Goal: Information Seeking & Learning: Compare options

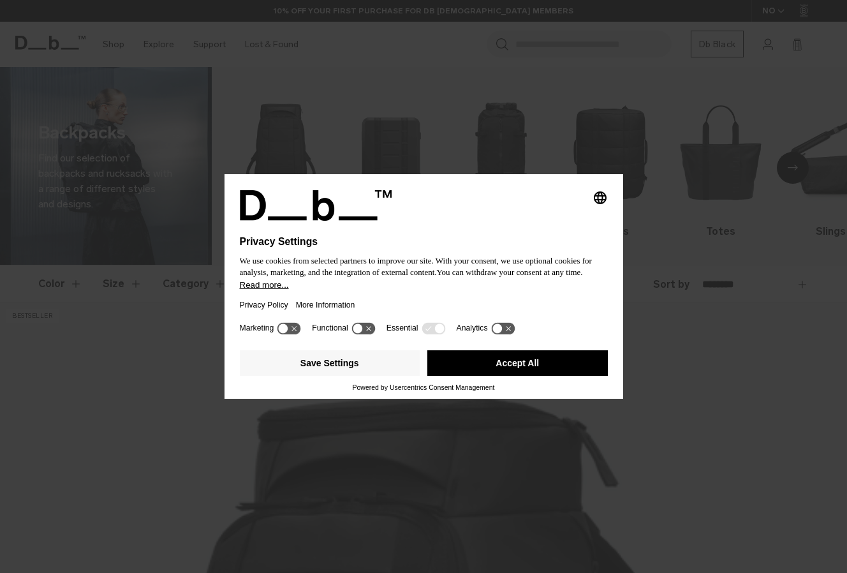
click at [507, 354] on button "Accept All" at bounding box center [517, 363] width 180 height 26
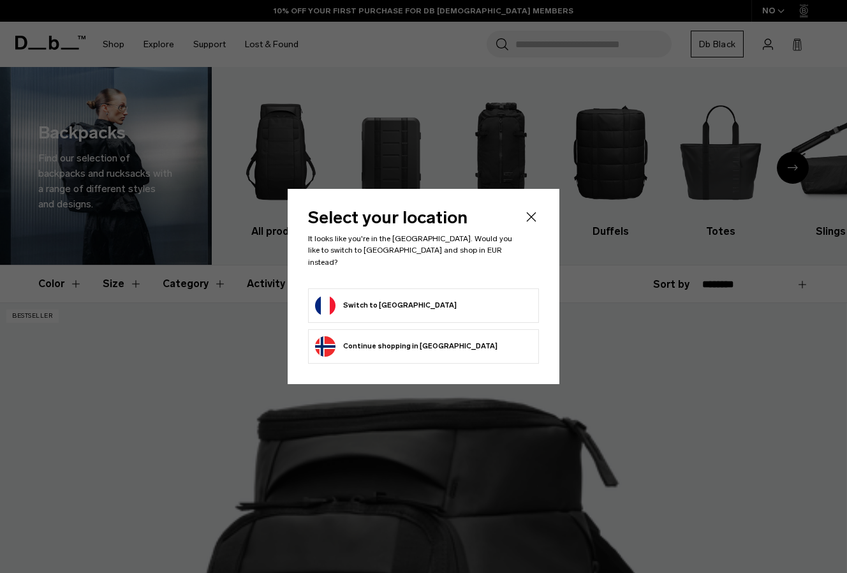
click at [356, 295] on button "Switch to France" at bounding box center [386, 305] width 142 height 20
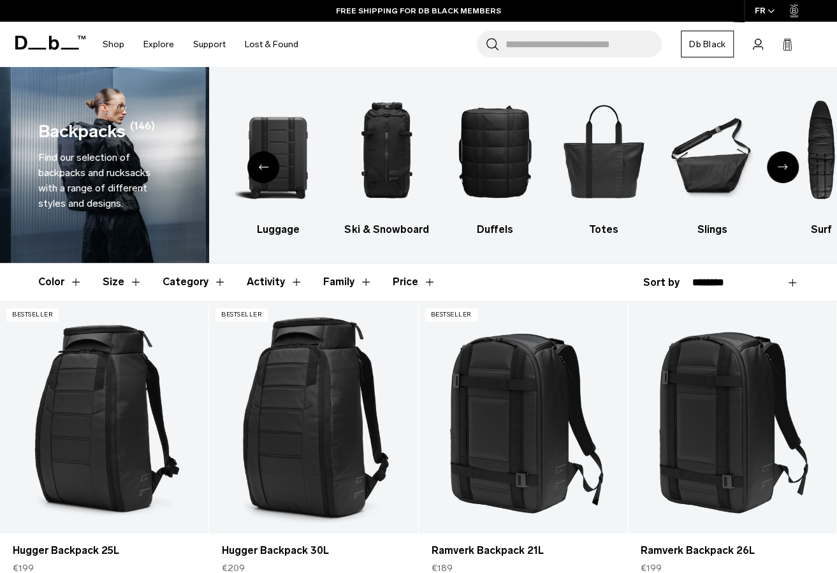
scroll to position [191, 0]
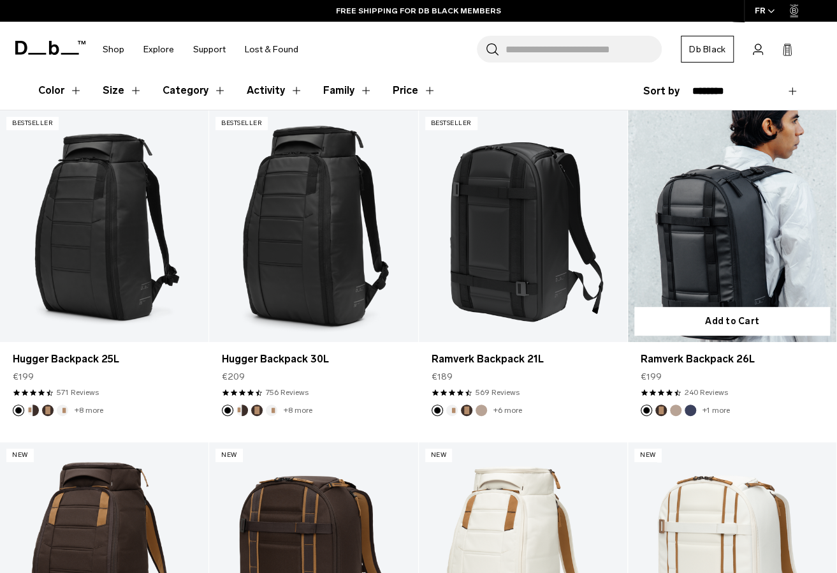
click at [721, 262] on link "Ramverk Backpack 26L" at bounding box center [732, 226] width 209 height 232
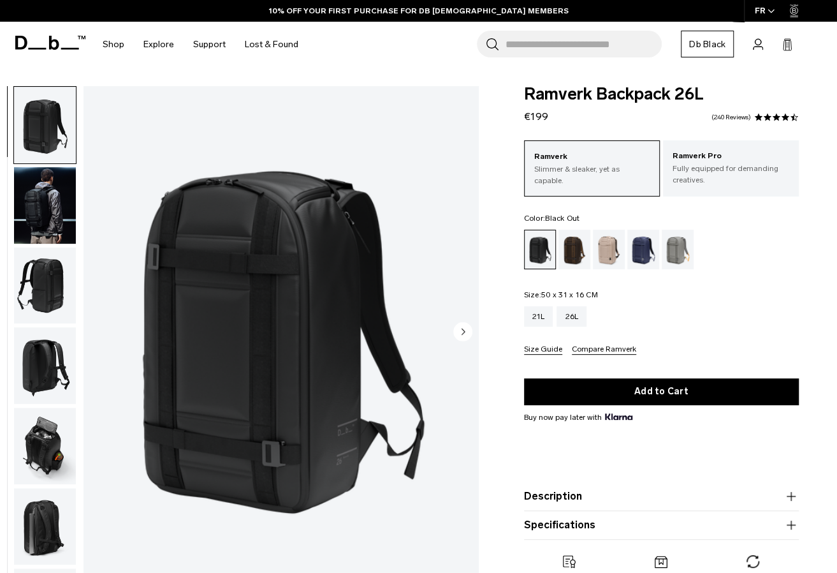
click at [572, 254] on div "Espresso" at bounding box center [575, 250] width 33 height 40
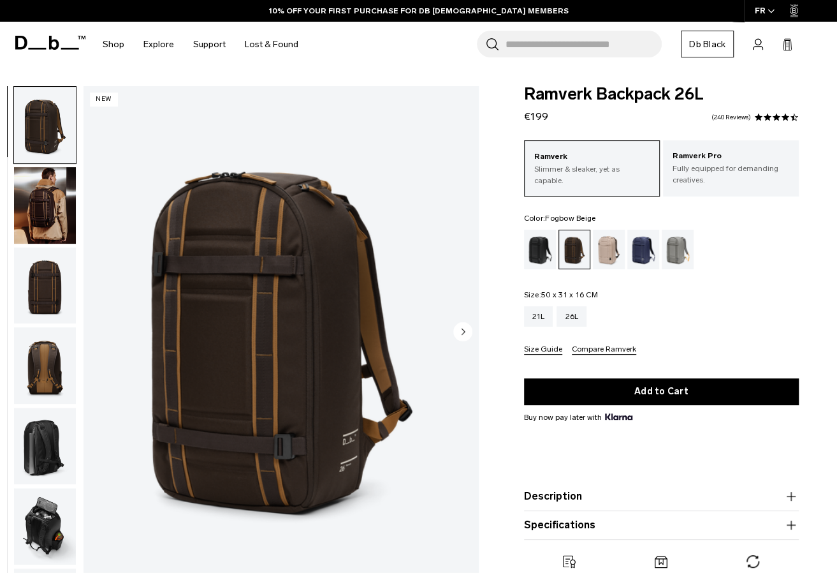
click at [608, 258] on div "Fogbow Beige" at bounding box center [609, 250] width 33 height 40
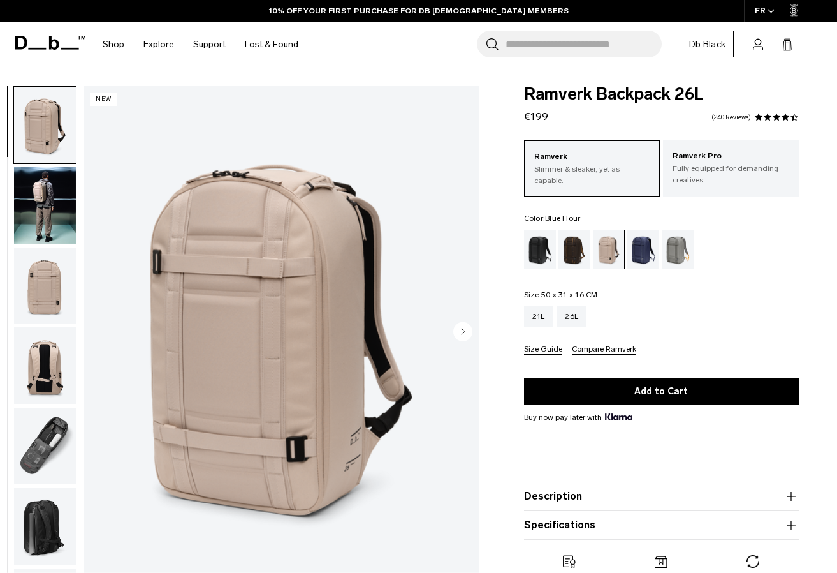
click at [642, 256] on div "Blue Hour" at bounding box center [644, 250] width 33 height 40
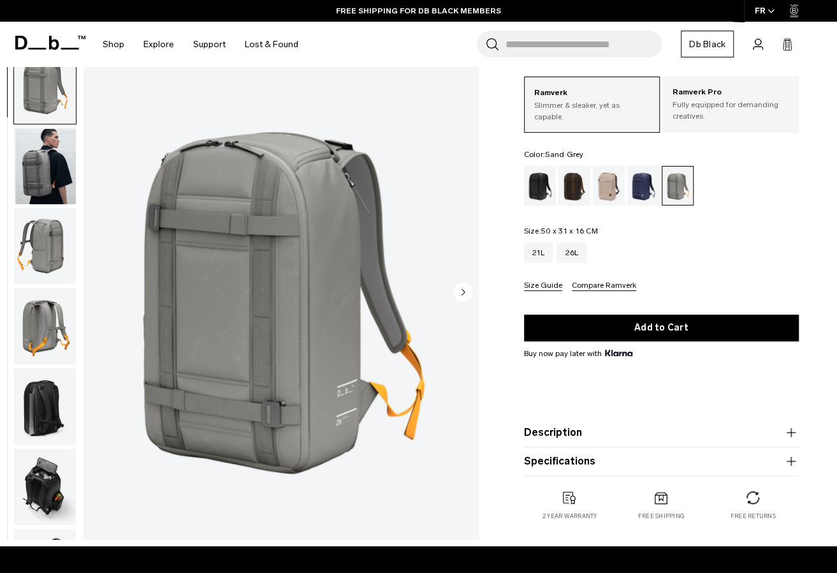
scroll to position [128, 0]
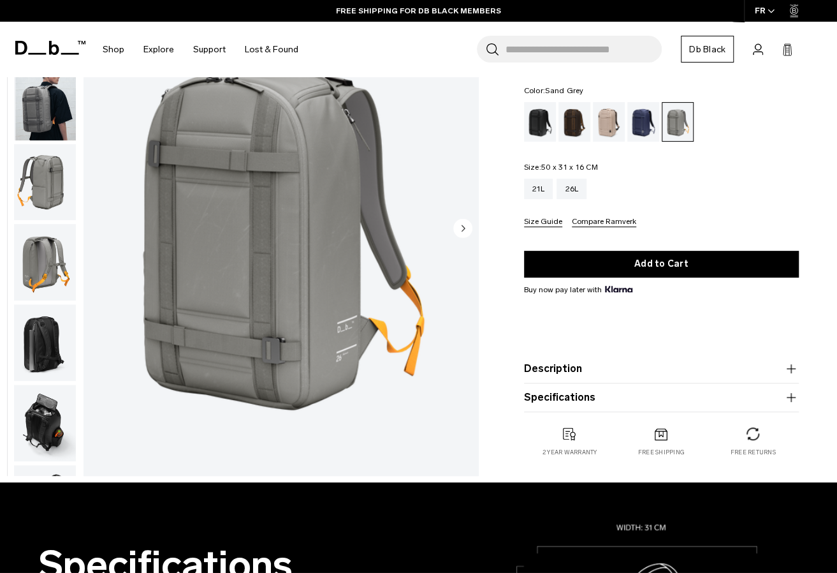
click at [589, 365] on button "Description" at bounding box center [661, 368] width 275 height 15
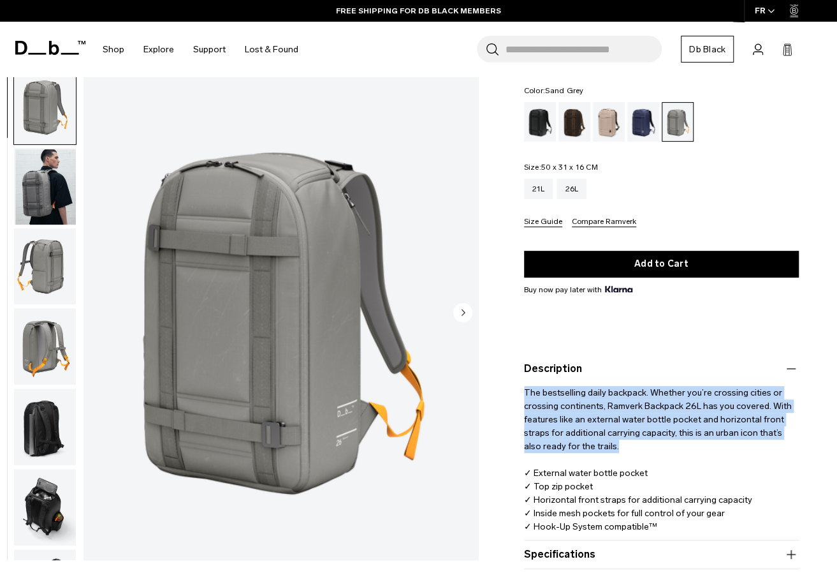
drag, startPoint x: 524, startPoint y: 392, endPoint x: 626, endPoint y: 452, distance: 117.8
click at [626, 452] on p "The bestselling daily backpack. Whether you’re crossing cities or crossing cont…" at bounding box center [661, 454] width 275 height 157
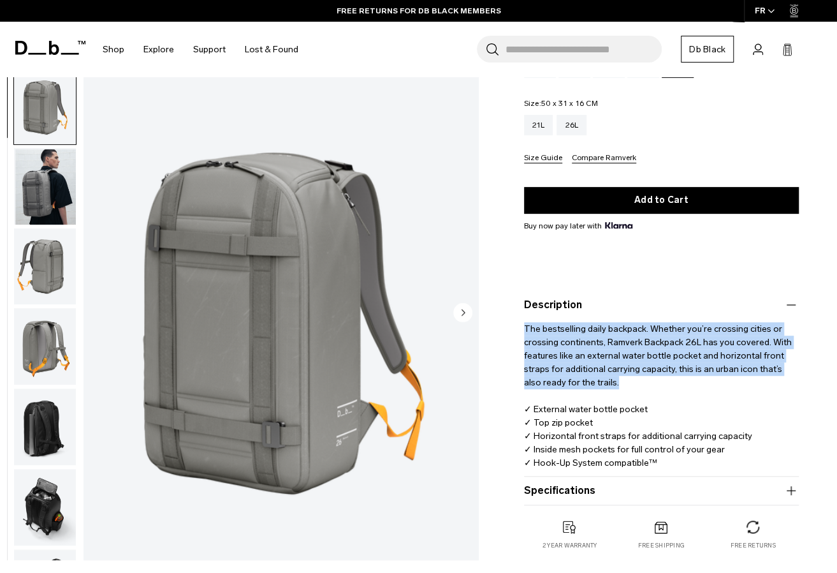
click at [569, 494] on button "Specifications" at bounding box center [661, 490] width 275 height 15
click at [564, 311] on button "Description" at bounding box center [661, 304] width 275 height 15
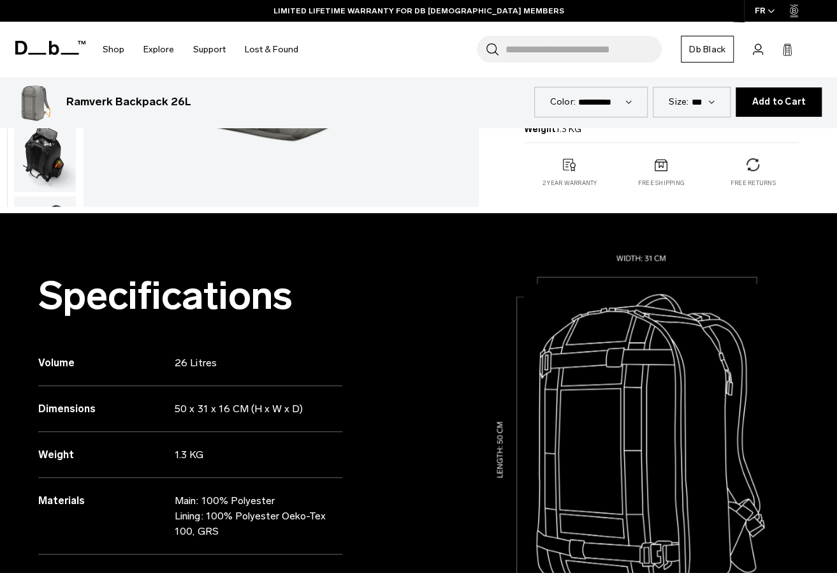
scroll to position [510, 0]
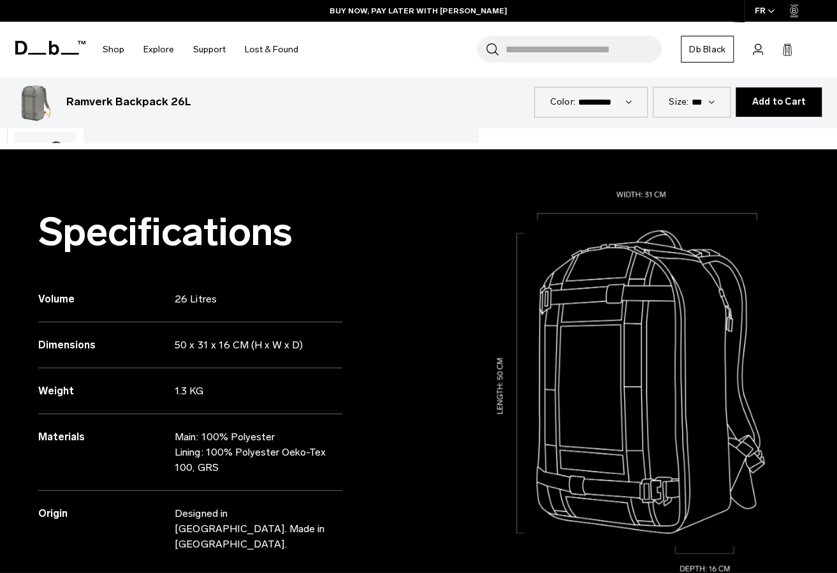
drag, startPoint x: 173, startPoint y: 341, endPoint x: 260, endPoint y: 344, distance: 86.8
click at [260, 344] on div "Dimensions 50 x 31 x 16 CM (H x W x D)" at bounding box center [190, 345] width 304 height 46
click at [265, 344] on p "50 x 31 x 16 CM (H x W x D)" at bounding box center [251, 344] width 152 height 15
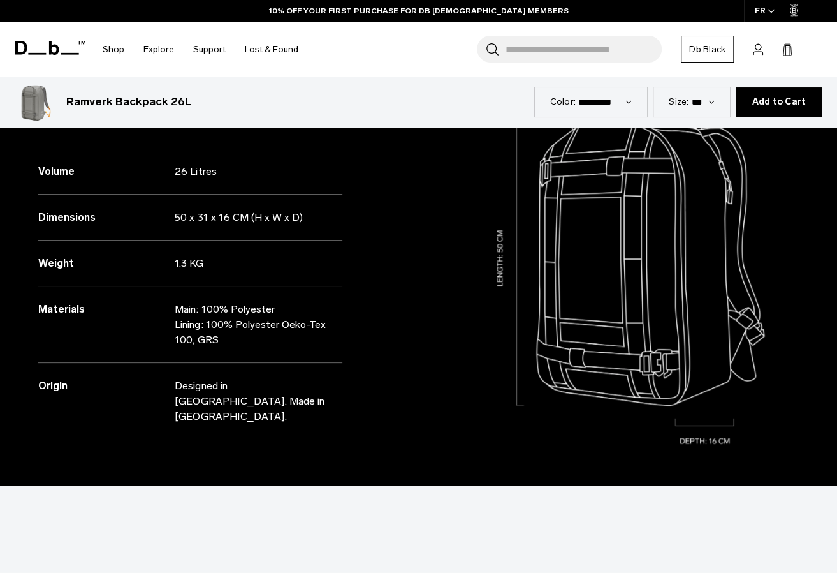
scroll to position [702, 0]
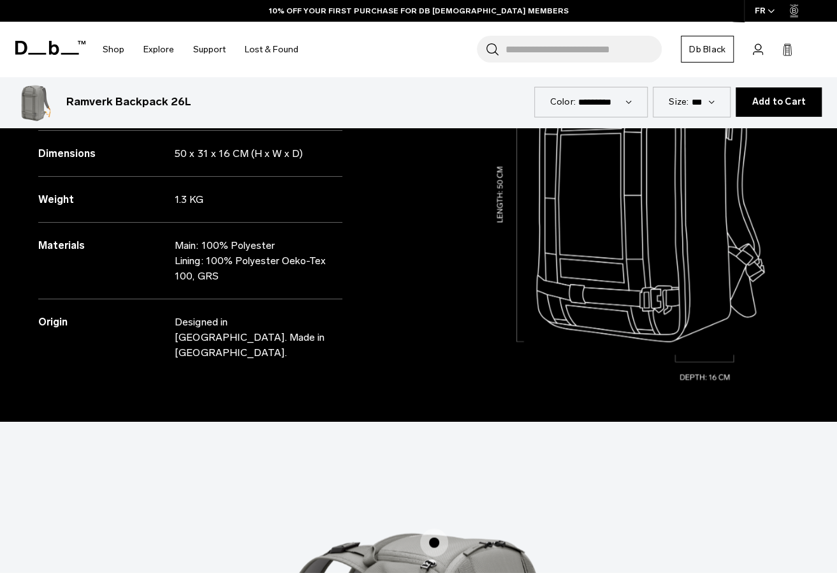
drag, startPoint x: 195, startPoint y: 325, endPoint x: 188, endPoint y: 318, distance: 9.5
click at [189, 320] on p "Designed in [GEOGRAPHIC_DATA]. Made in [GEOGRAPHIC_DATA]." at bounding box center [251, 337] width 152 height 46
click at [176, 314] on p "Designed in [GEOGRAPHIC_DATA]. Made in [GEOGRAPHIC_DATA]." at bounding box center [251, 337] width 152 height 46
drag, startPoint x: 216, startPoint y: 323, endPoint x: 292, endPoint y: 342, distance: 78.4
click at [286, 341] on p "Designed in [GEOGRAPHIC_DATA]. Made in [GEOGRAPHIC_DATA]." at bounding box center [251, 337] width 152 height 46
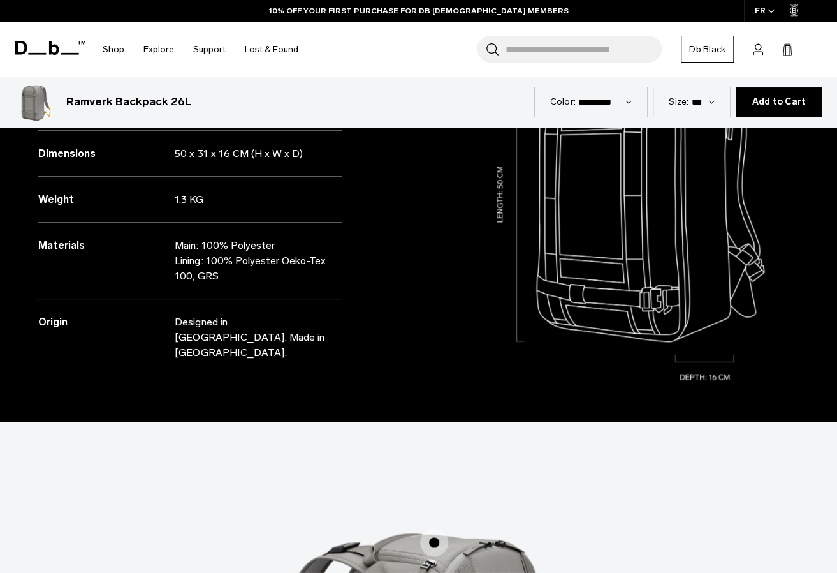
click at [291, 342] on p "Designed in [GEOGRAPHIC_DATA]. Made in [GEOGRAPHIC_DATA]." at bounding box center [251, 337] width 152 height 46
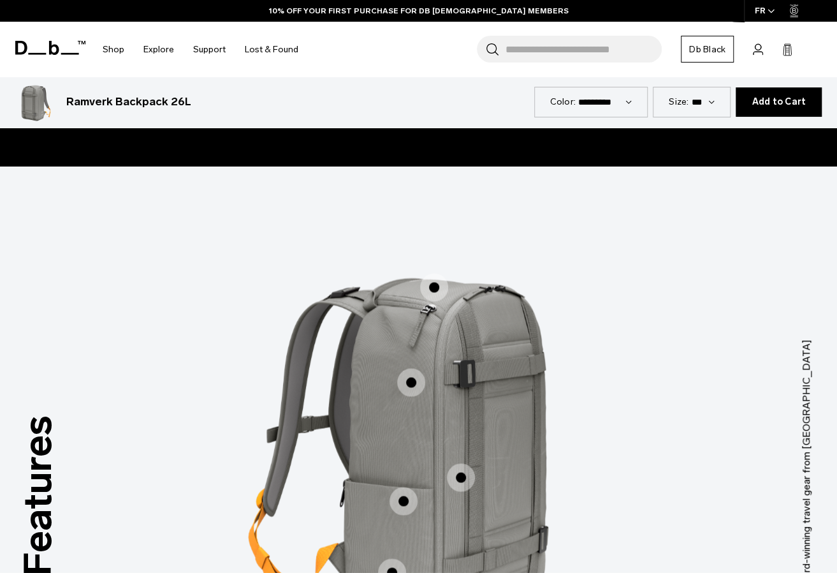
scroll to position [1020, 0]
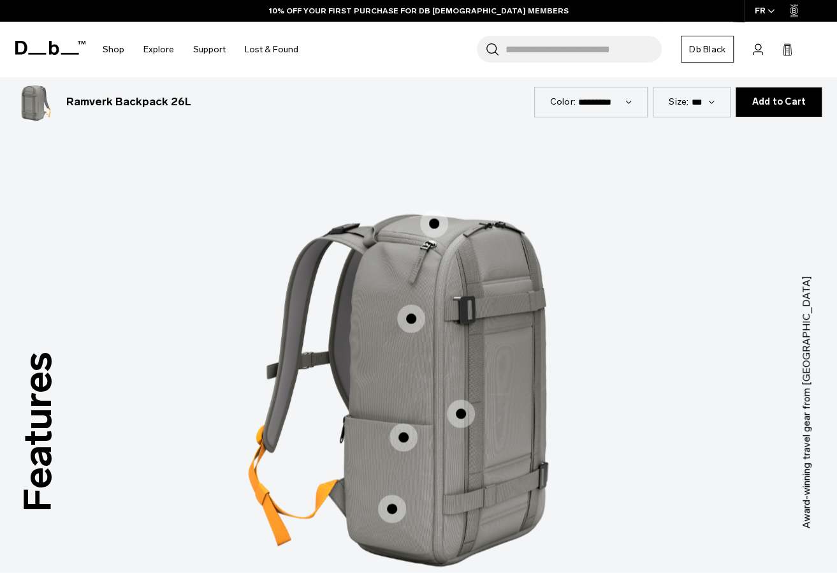
click at [408, 304] on span "1 / 3" at bounding box center [411, 318] width 28 height 28
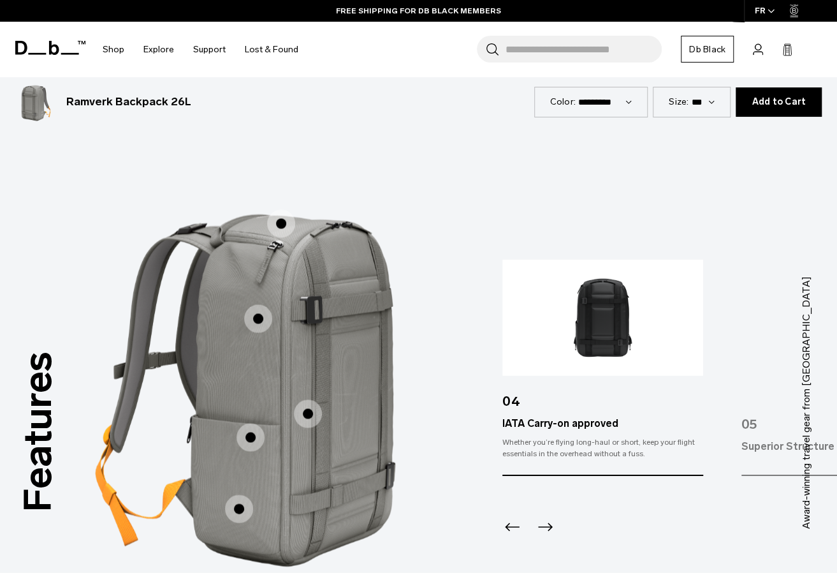
click at [282, 209] on span "1 / 3" at bounding box center [281, 223] width 28 height 28
click at [281, 209] on span "1 / 3" at bounding box center [281, 223] width 28 height 28
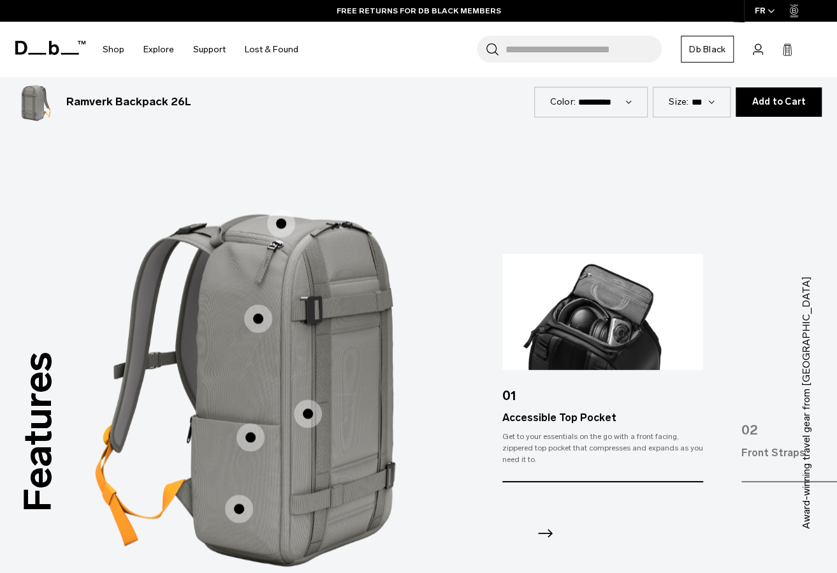
click at [315, 399] on span "1 / 3" at bounding box center [308, 413] width 28 height 28
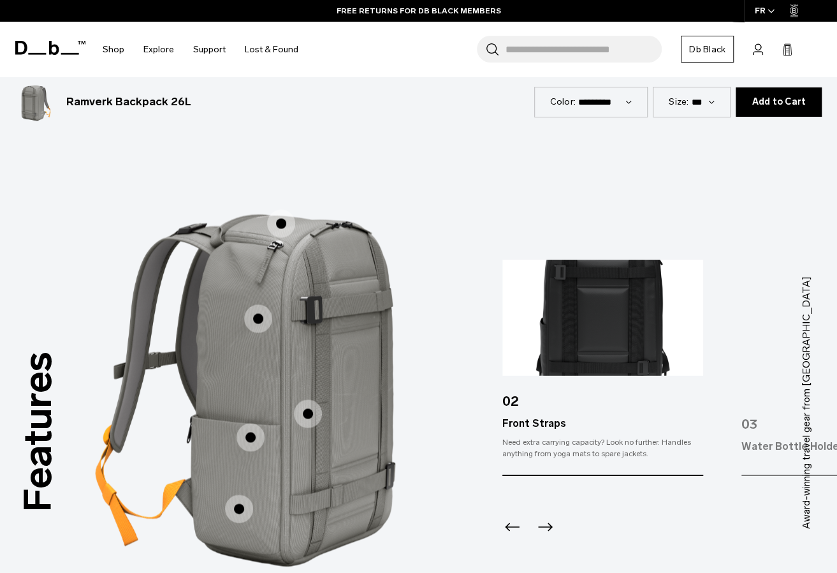
click at [247, 423] on span "1 / 3" at bounding box center [251, 437] width 28 height 28
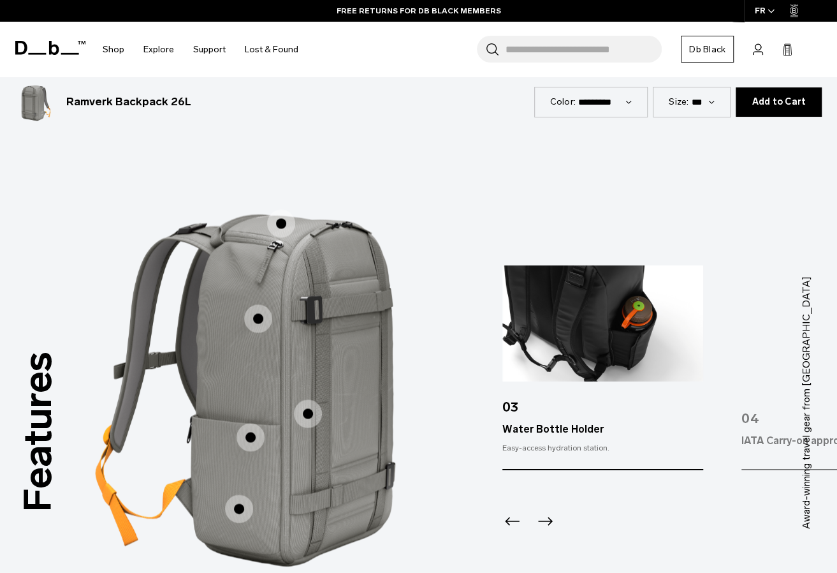
click at [240, 494] on span "1 / 3" at bounding box center [239, 508] width 28 height 28
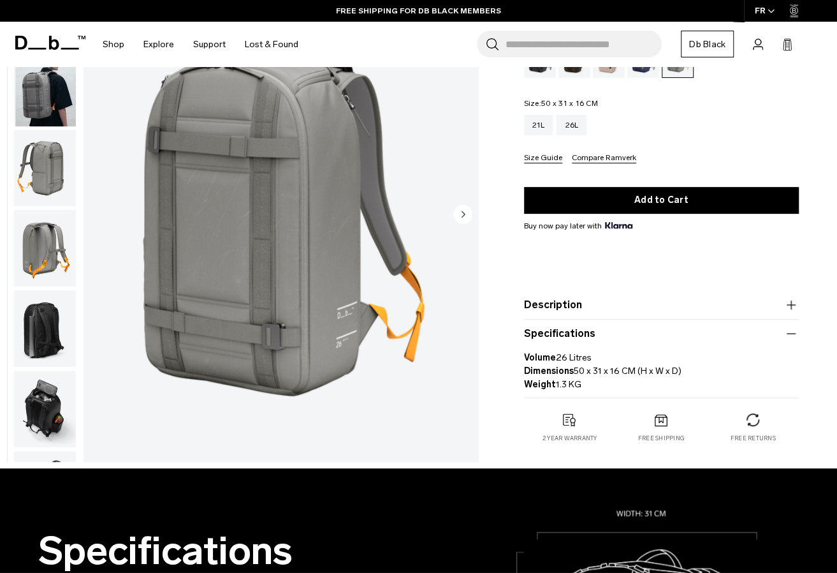
scroll to position [0, 0]
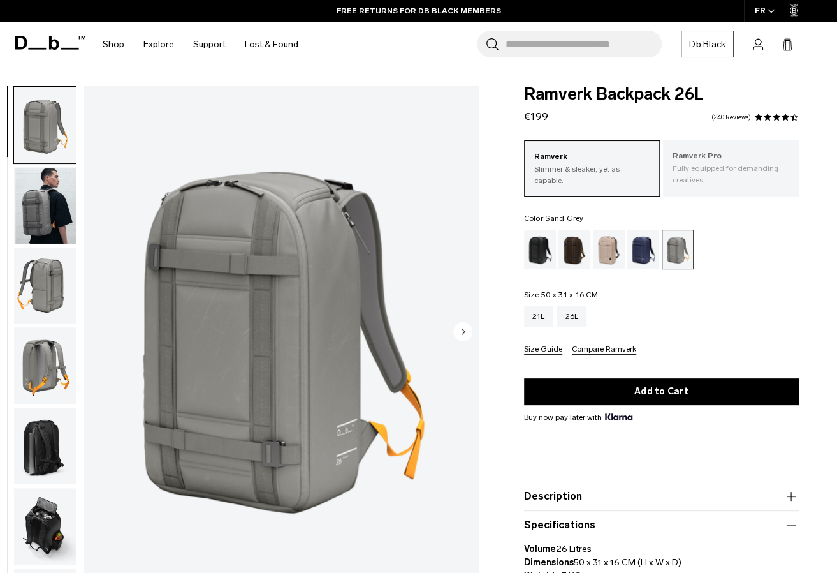
click at [688, 150] on p "Ramverk Pro" at bounding box center [731, 156] width 117 height 13
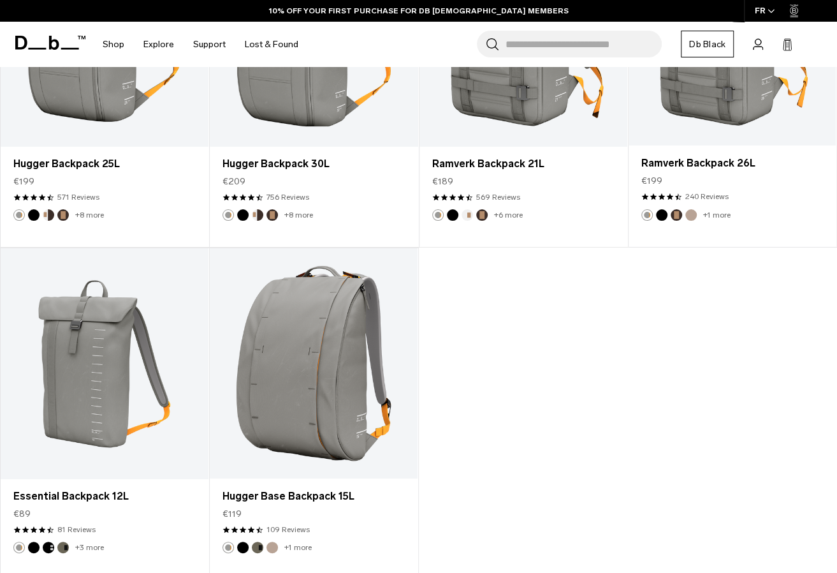
scroll to position [4759, 0]
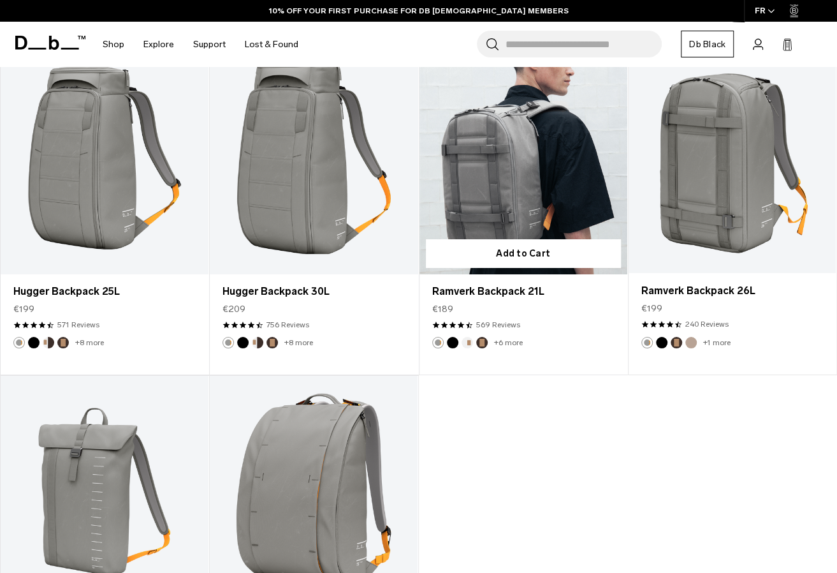
click at [487, 217] on link "Ramverk Backpack 21L" at bounding box center [524, 159] width 208 height 232
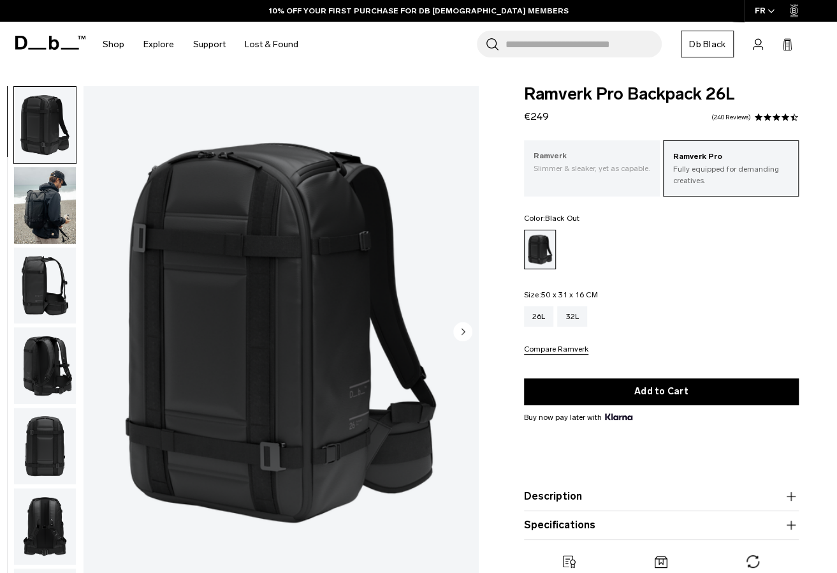
click at [596, 164] on p "Slimmer & sleaker, yet as capable." at bounding box center [592, 168] width 117 height 11
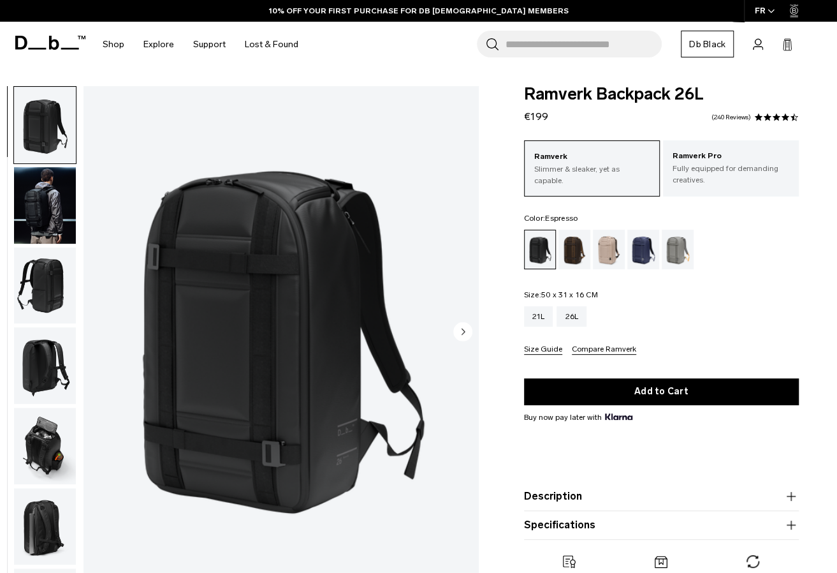
click at [568, 256] on div "Espresso" at bounding box center [575, 250] width 33 height 40
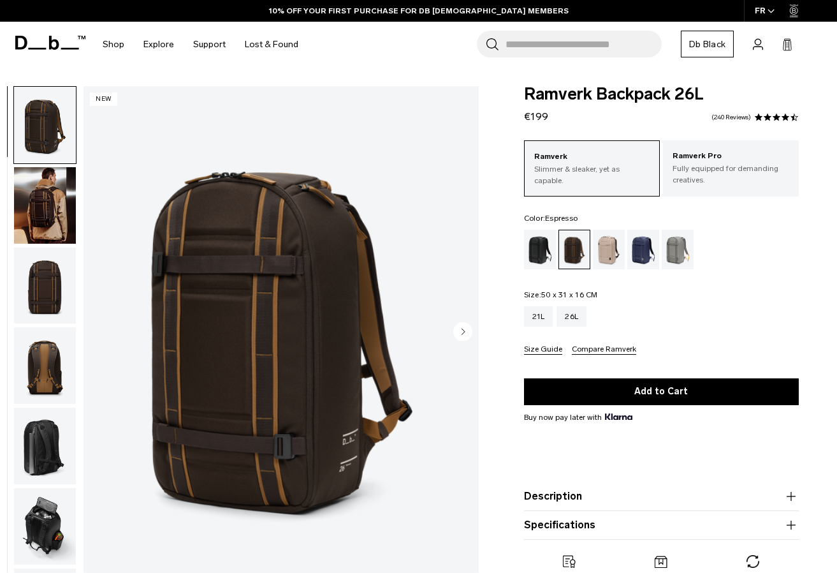
click at [50, 221] on img "button" at bounding box center [45, 205] width 62 height 77
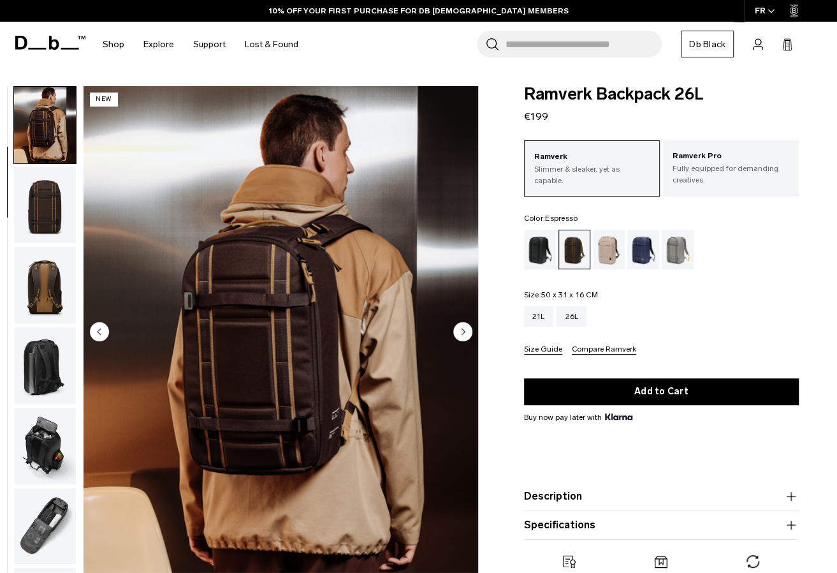
click at [42, 271] on img "button" at bounding box center [45, 285] width 62 height 77
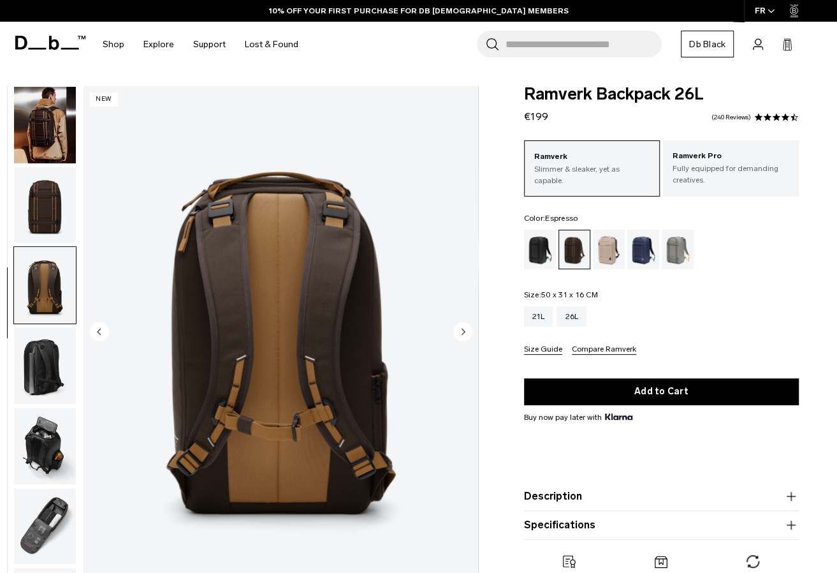
scroll to position [147, 0]
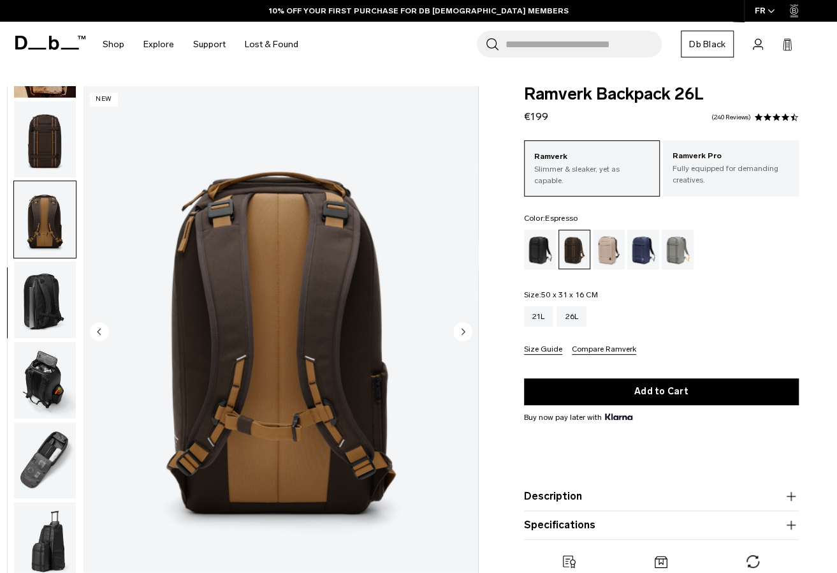
click at [48, 326] on img "button" at bounding box center [45, 299] width 62 height 77
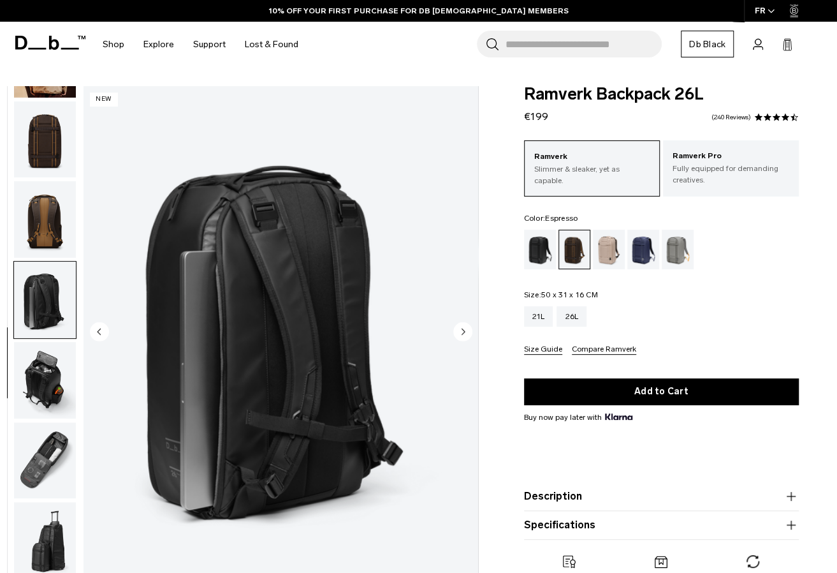
click at [41, 362] on img "button" at bounding box center [45, 380] width 62 height 77
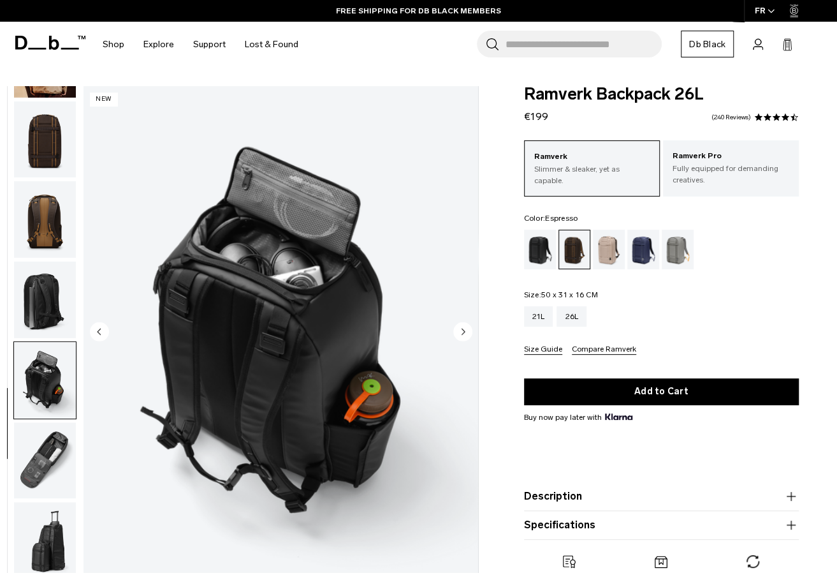
click at [52, 446] on img "button" at bounding box center [45, 460] width 62 height 77
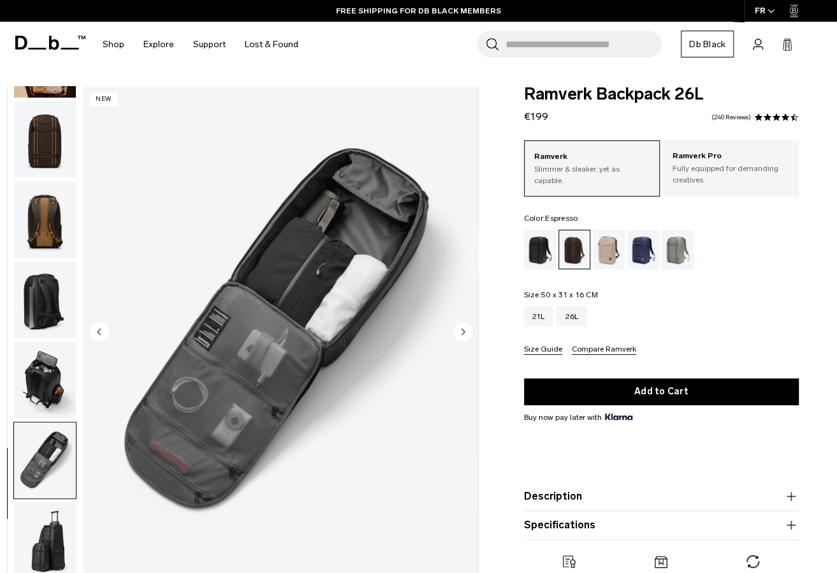
click at [46, 372] on img "button" at bounding box center [45, 380] width 62 height 77
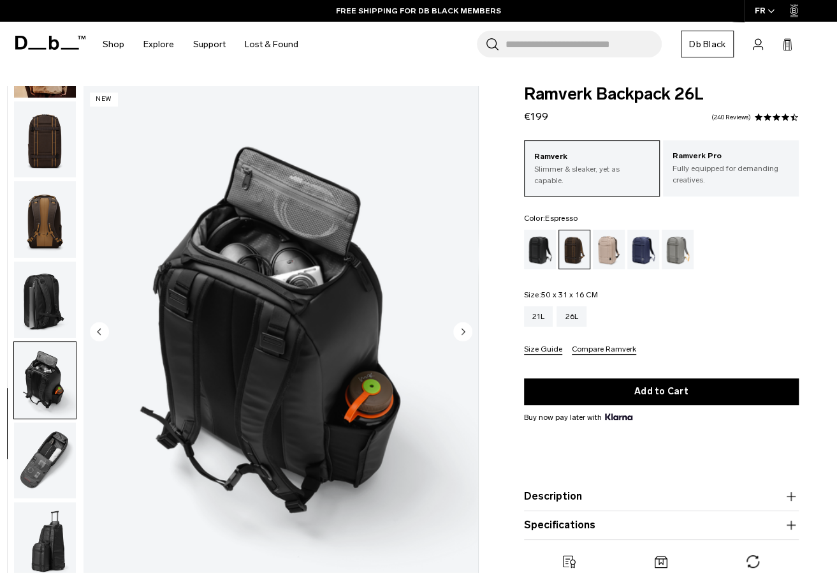
click at [38, 293] on img "button" at bounding box center [45, 299] width 62 height 77
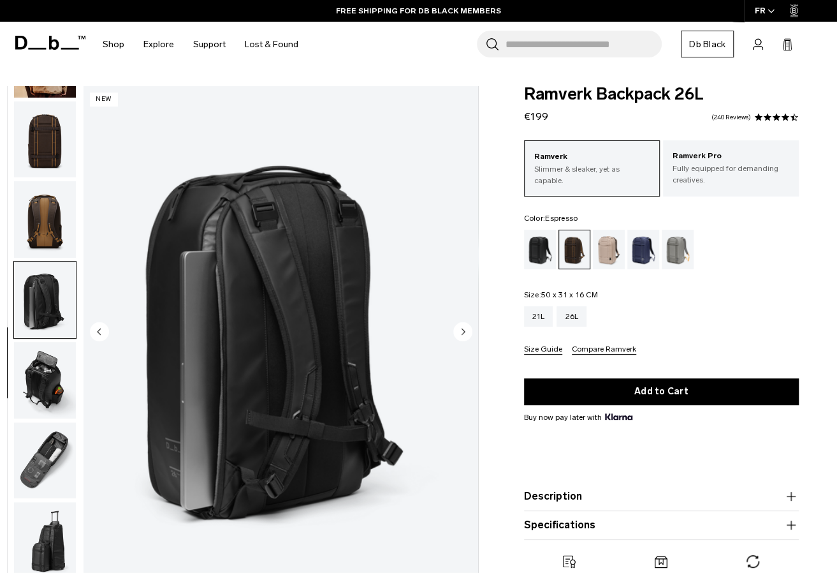
click at [55, 384] on img "button" at bounding box center [45, 380] width 62 height 77
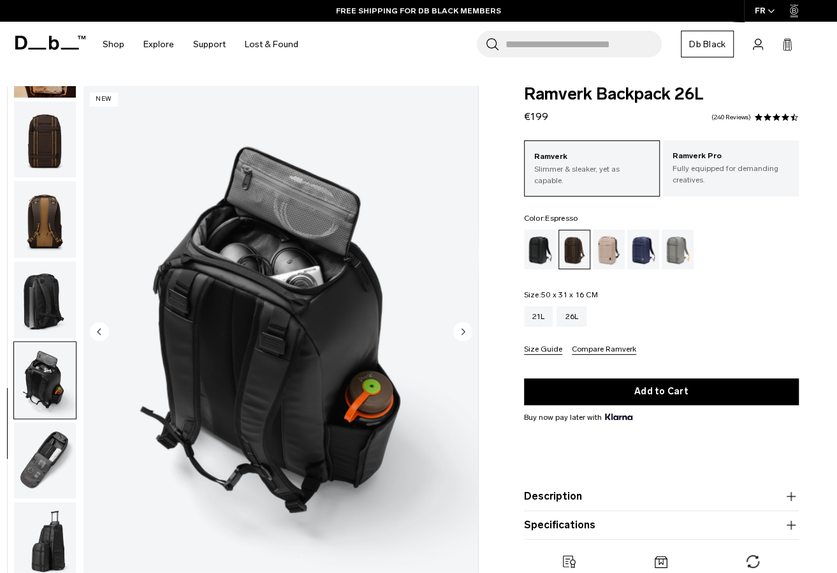
click at [41, 284] on img "button" at bounding box center [45, 299] width 62 height 77
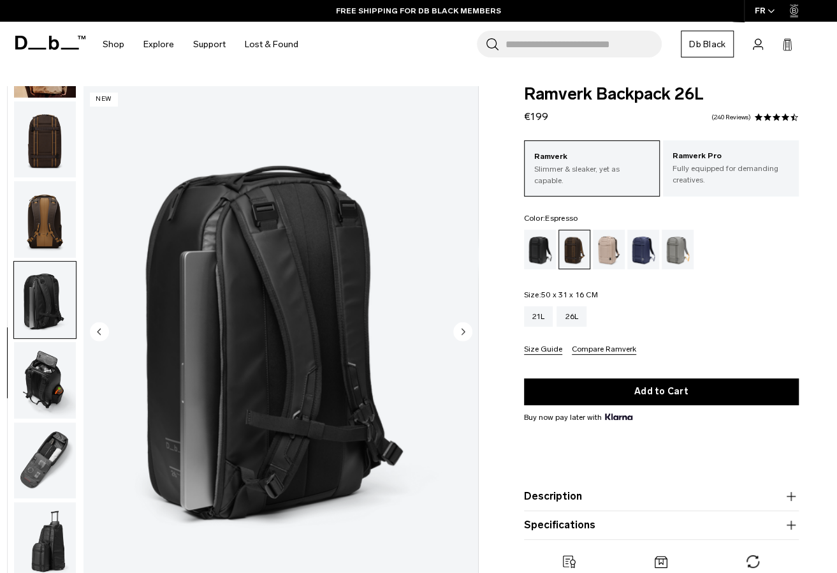
click at [48, 217] on img "button" at bounding box center [45, 219] width 62 height 77
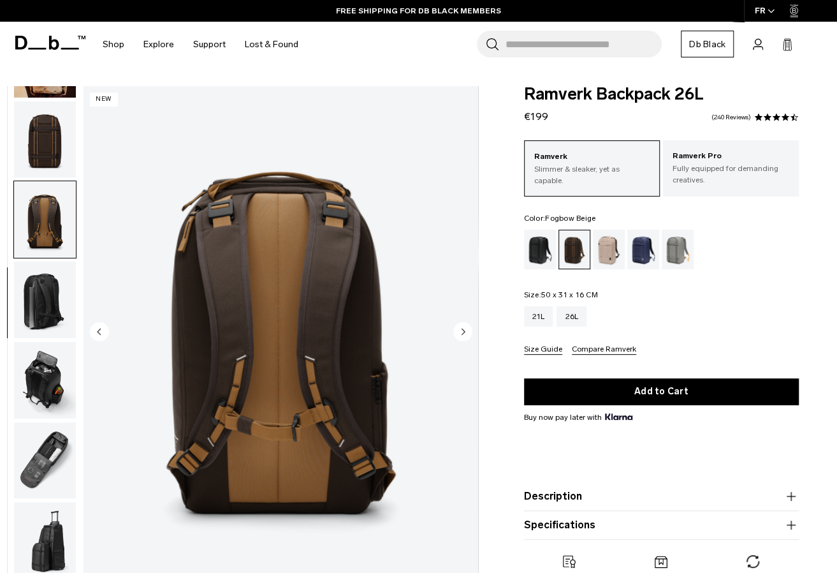
click at [617, 244] on div "Fogbow Beige" at bounding box center [609, 250] width 33 height 40
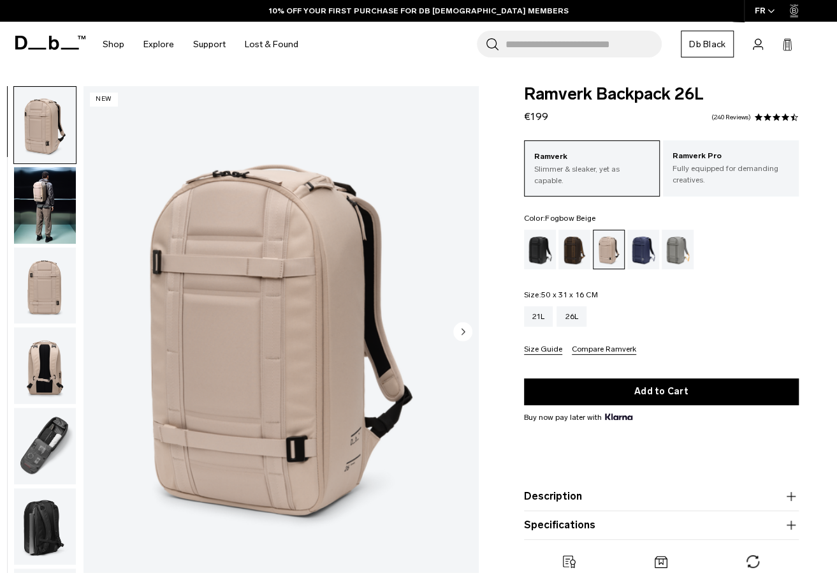
click at [35, 194] on img "button" at bounding box center [45, 205] width 62 height 77
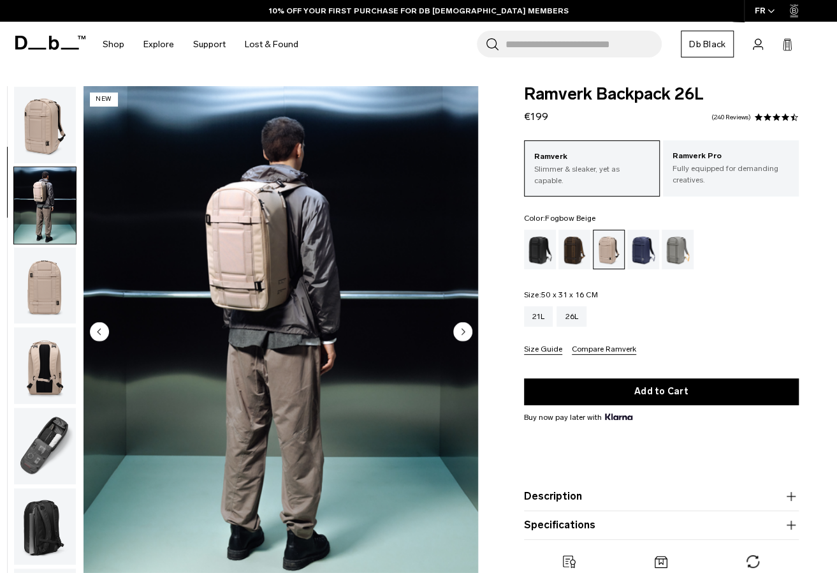
scroll to position [80, 0]
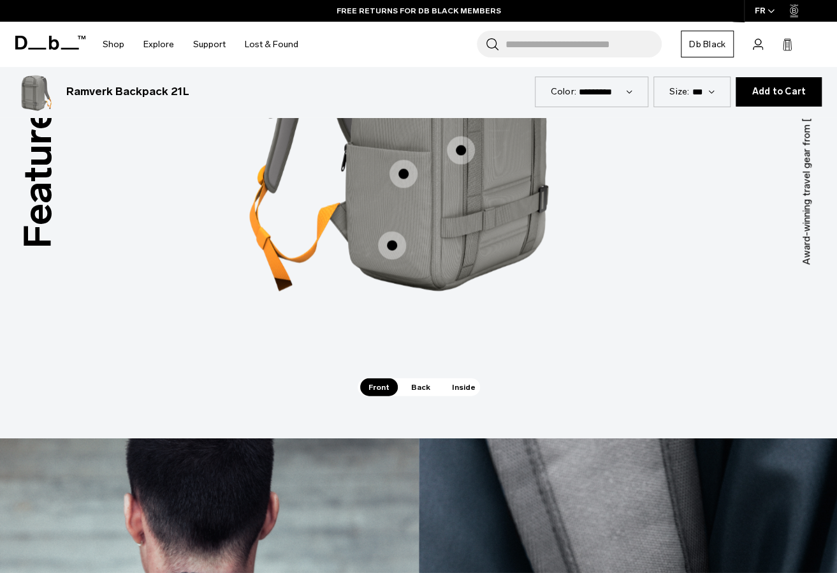
scroll to position [1212, 0]
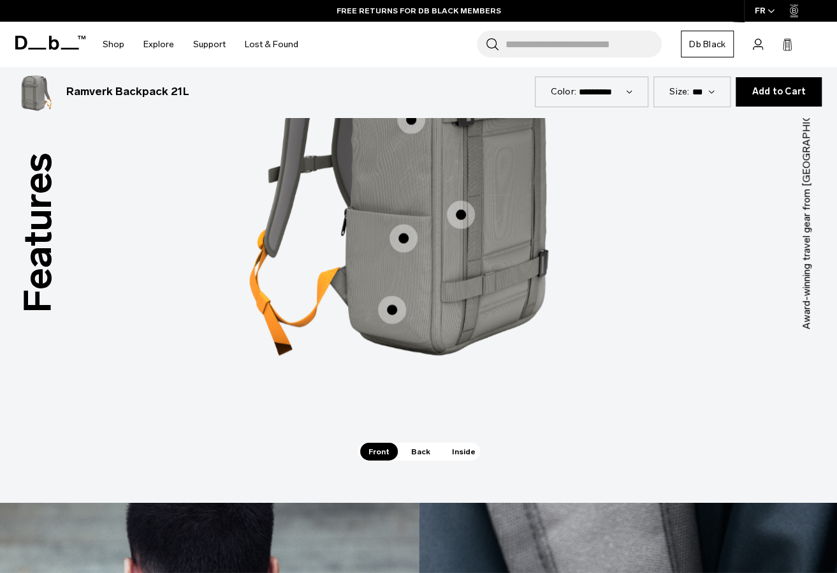
click at [453, 442] on span "Inside" at bounding box center [464, 451] width 40 height 18
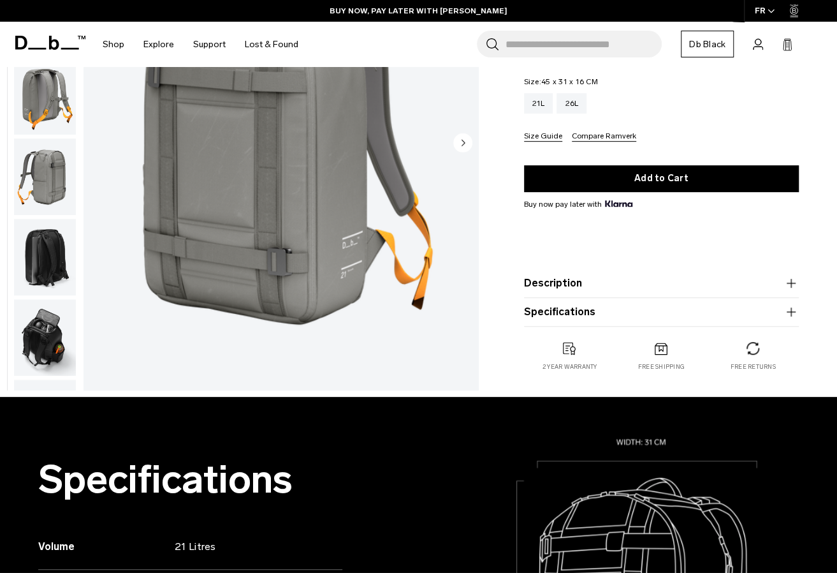
scroll to position [0, 0]
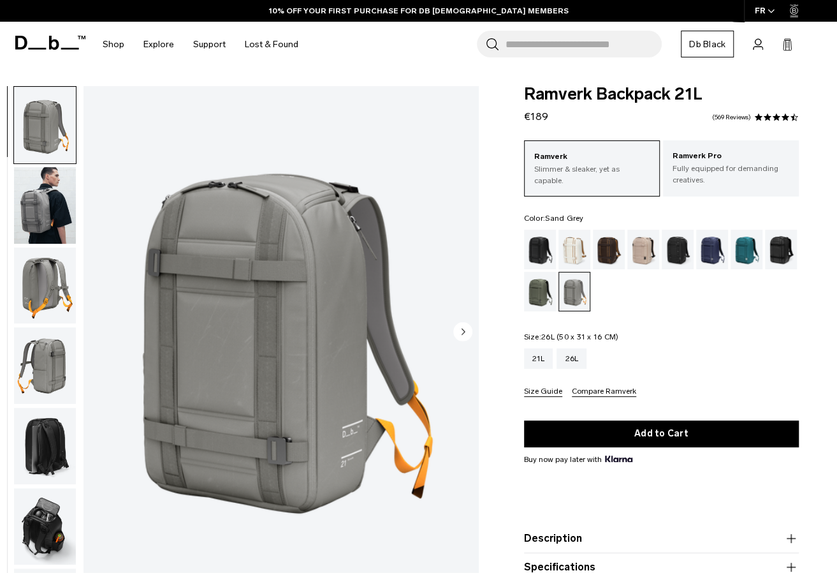
click at [587, 360] on div "26L" at bounding box center [572, 358] width 30 height 20
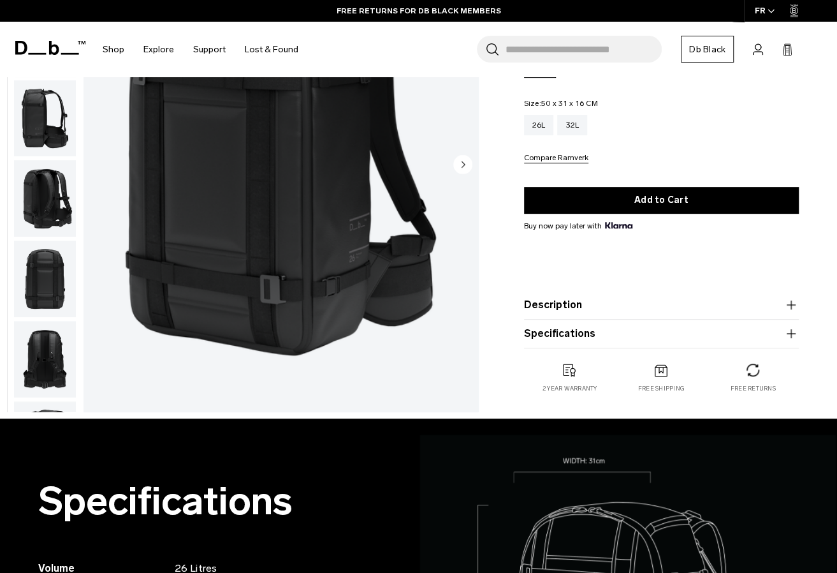
scroll to position [128, 0]
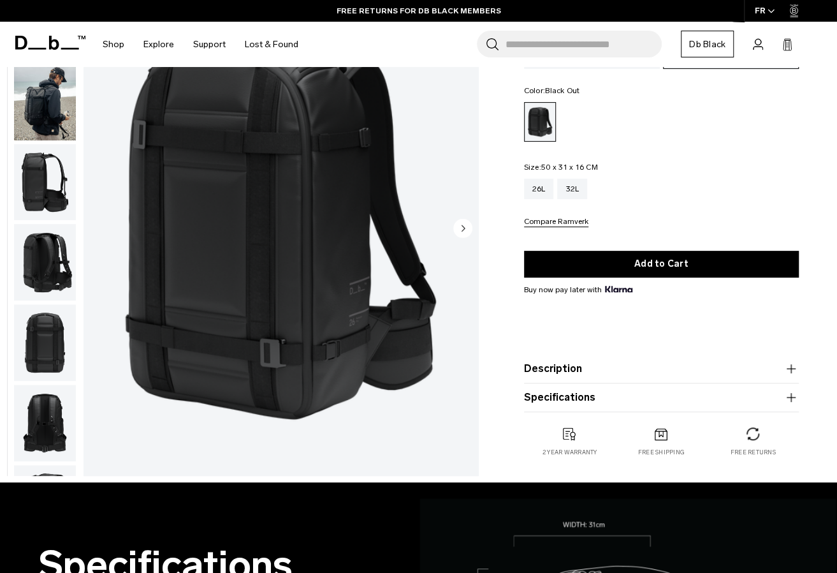
click at [570, 362] on button "Description" at bounding box center [661, 368] width 275 height 15
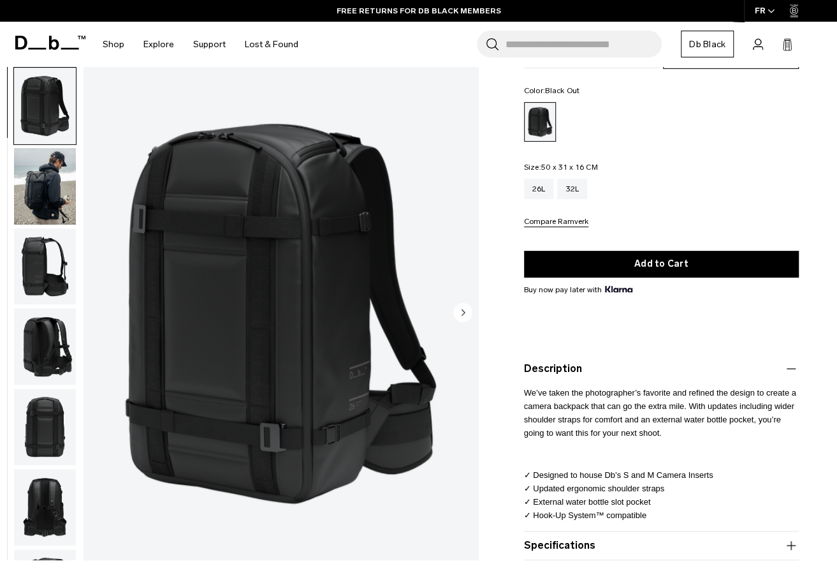
click at [558, 369] on button "Description" at bounding box center [661, 368] width 275 height 15
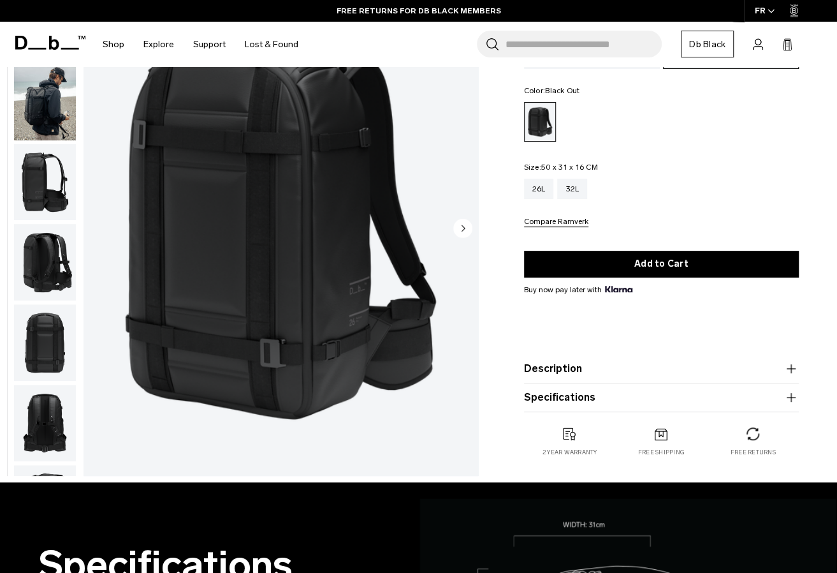
click at [542, 397] on button "Specifications" at bounding box center [661, 397] width 275 height 15
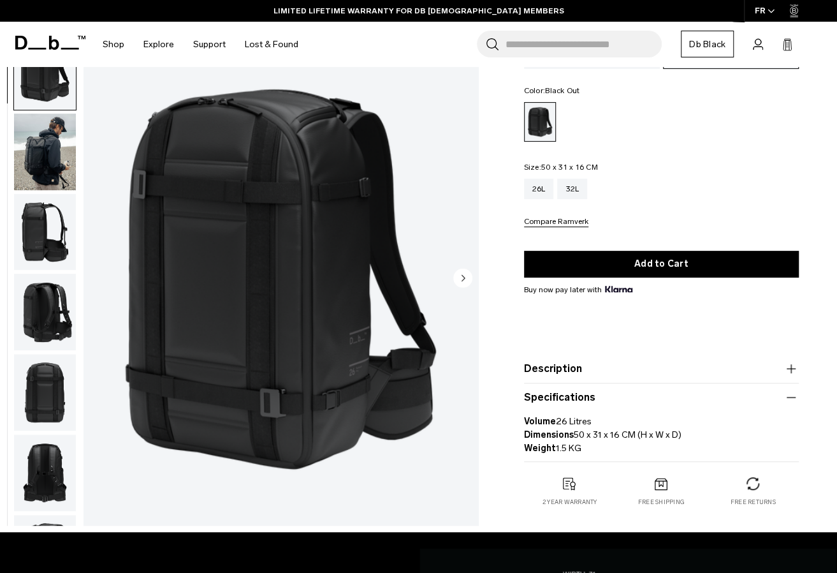
click at [571, 404] on button "Specifications" at bounding box center [661, 397] width 275 height 15
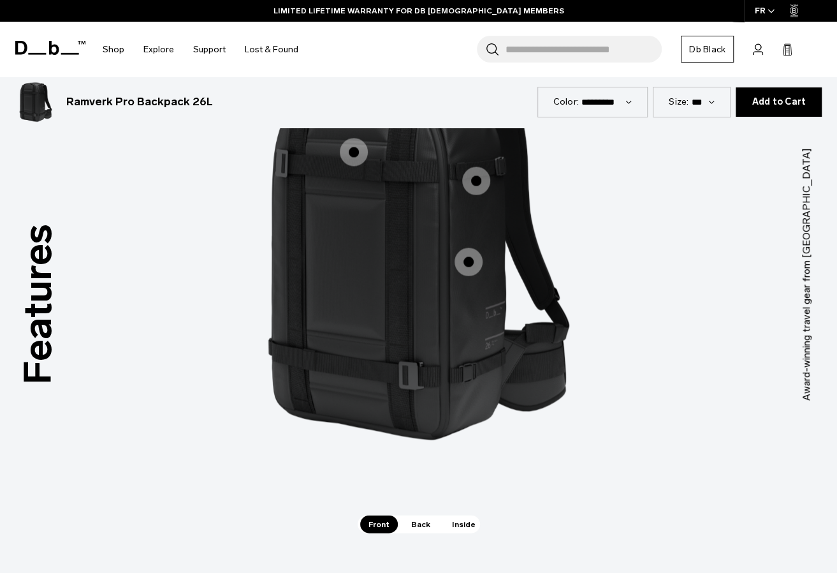
scroll to position [1020, 0]
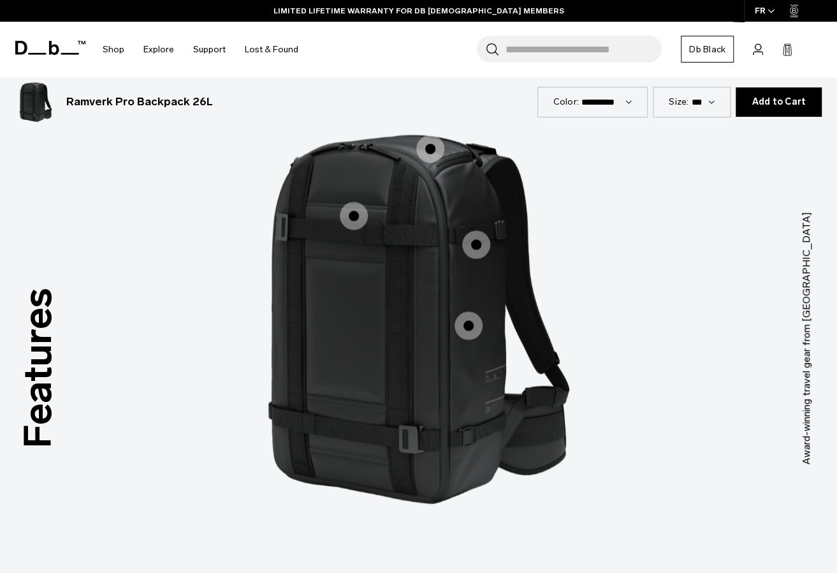
click at [460, 318] on span "1 / 3" at bounding box center [469, 325] width 28 height 28
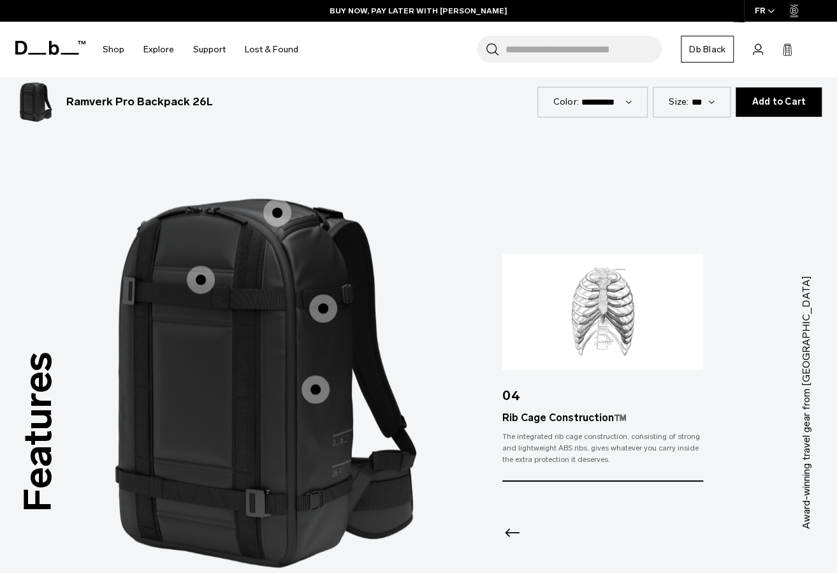
scroll to position [893, 0]
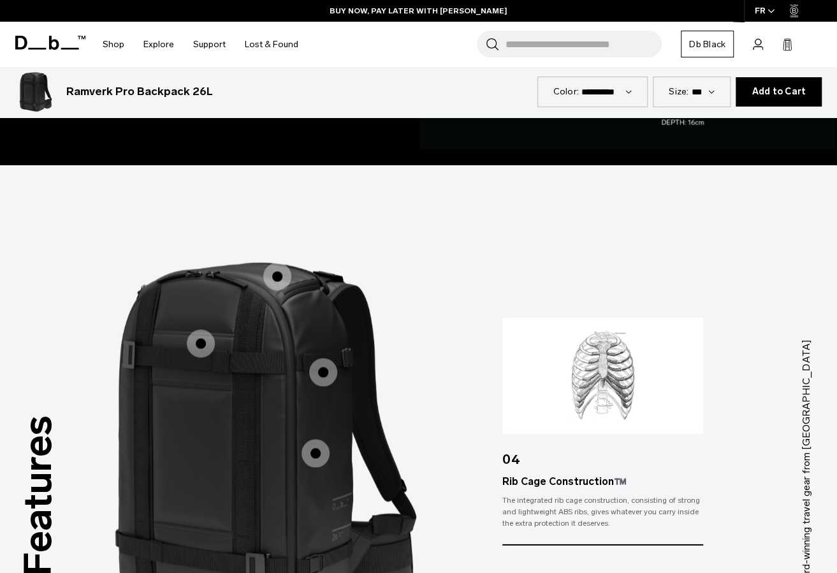
click at [332, 367] on label "Adjustable Side Straps" at bounding box center [323, 372] width 31 height 31
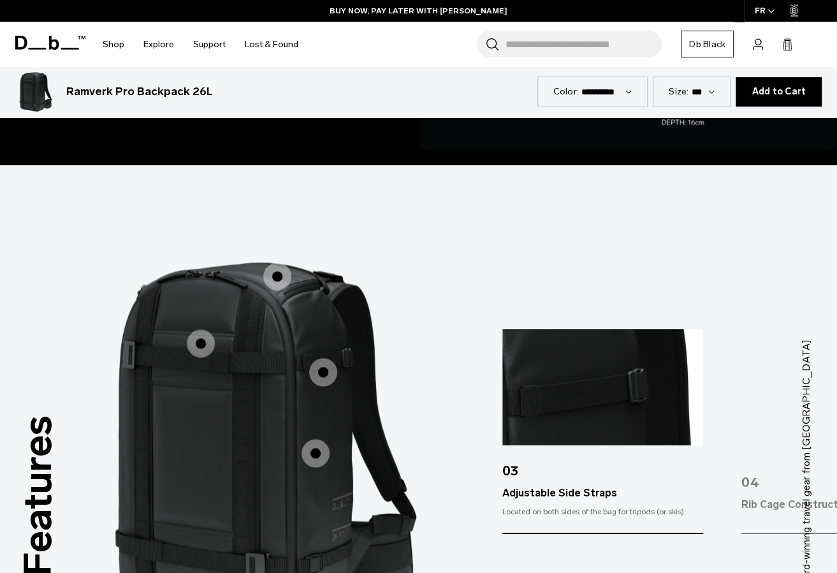
click at [279, 262] on span "1 / 3" at bounding box center [277, 276] width 28 height 28
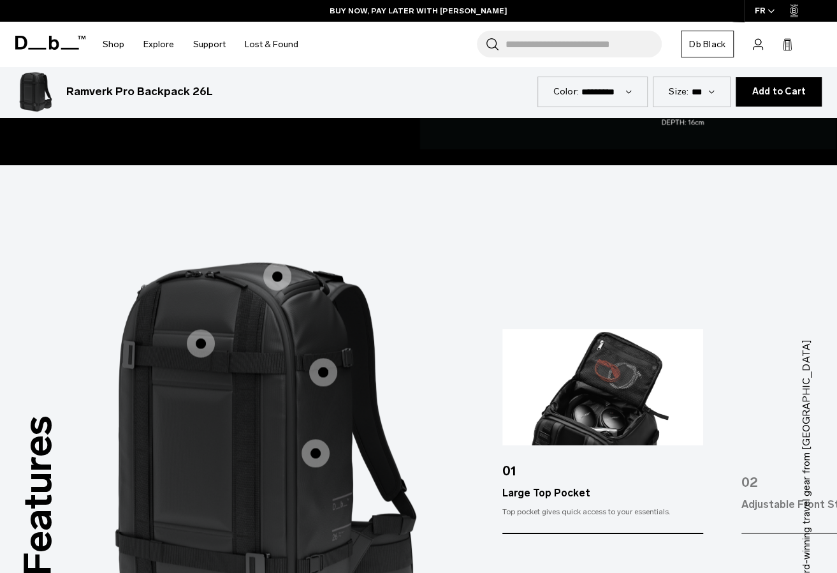
scroll to position [957, 0]
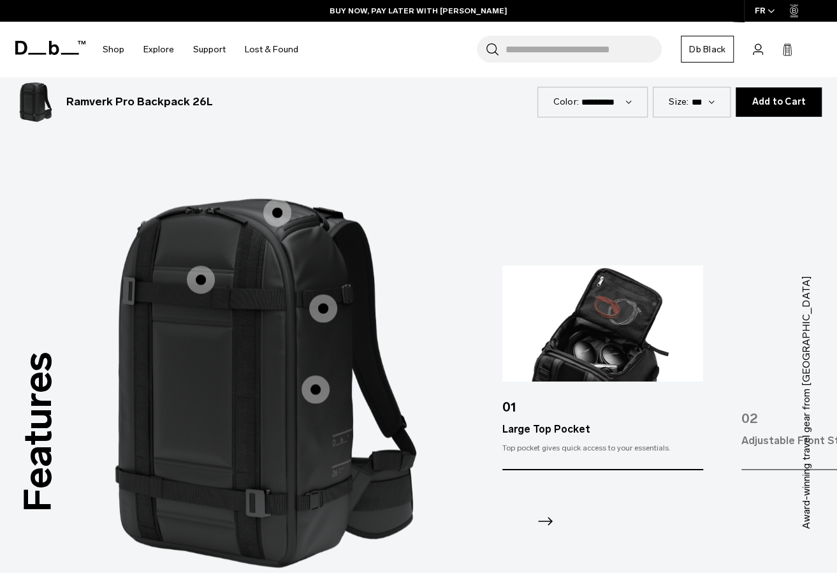
click at [195, 265] on span "1 / 3" at bounding box center [201, 279] width 28 height 28
click at [203, 265] on span "1 / 3" at bounding box center [201, 279] width 28 height 28
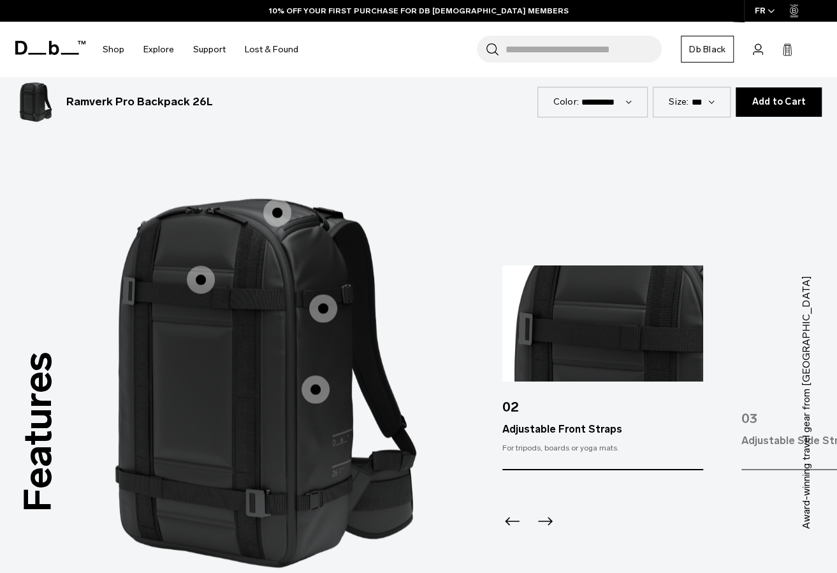
click at [790, 372] on div "03 Adjustable Side Straps Located on both sides of the bag for tripods (or skis…" at bounding box center [842, 367] width 201 height 205
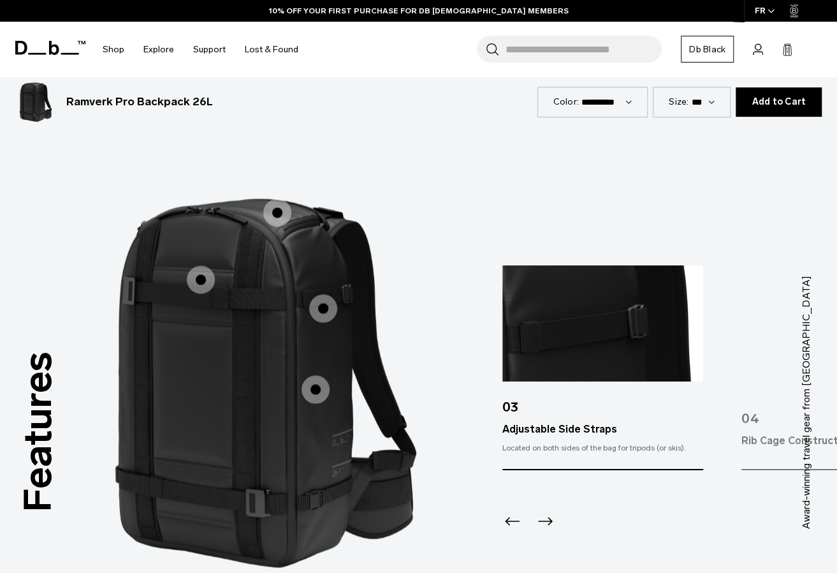
click at [783, 413] on div "04" at bounding box center [842, 412] width 201 height 41
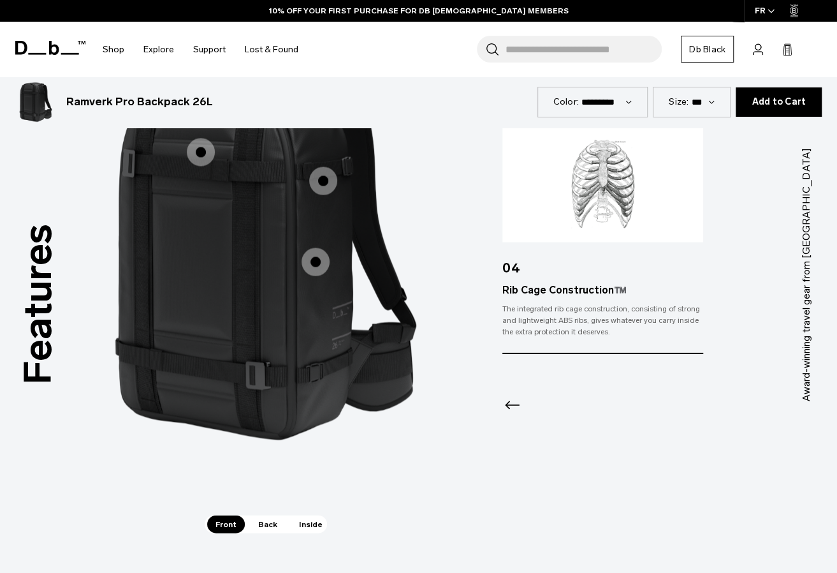
scroll to position [1276, 0]
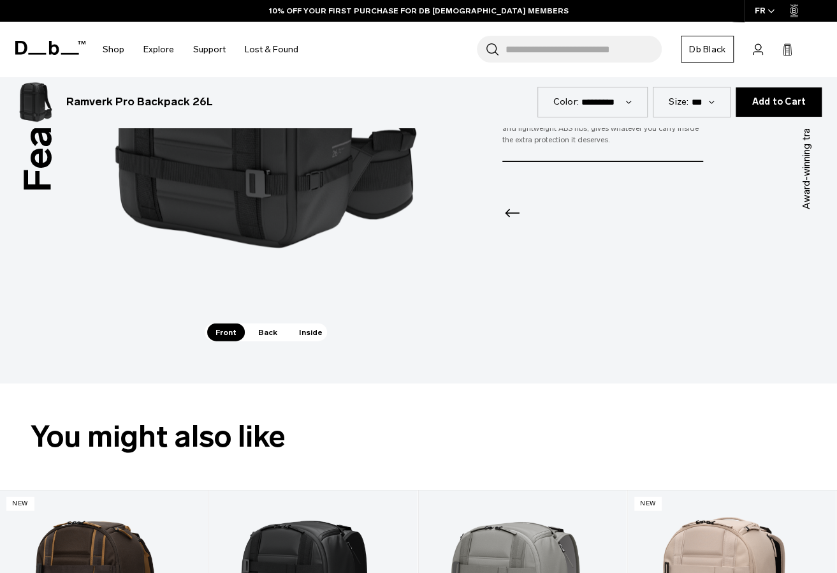
click at [277, 323] on span "Back" at bounding box center [268, 332] width 36 height 18
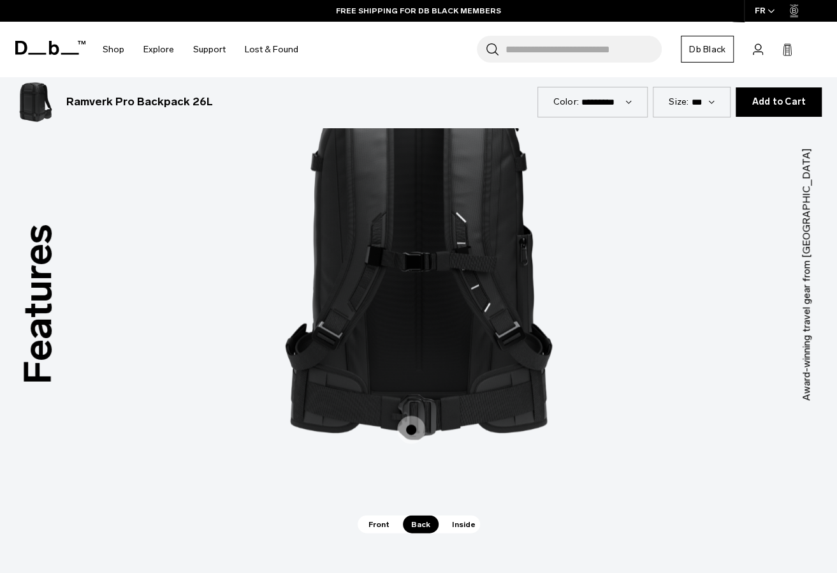
scroll to position [957, 0]
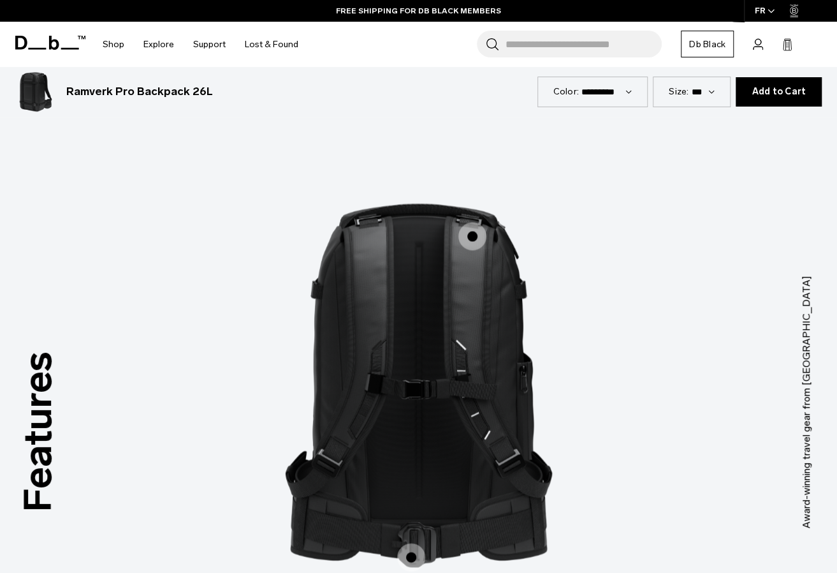
click at [478, 222] on span "2 / 3" at bounding box center [473, 236] width 28 height 28
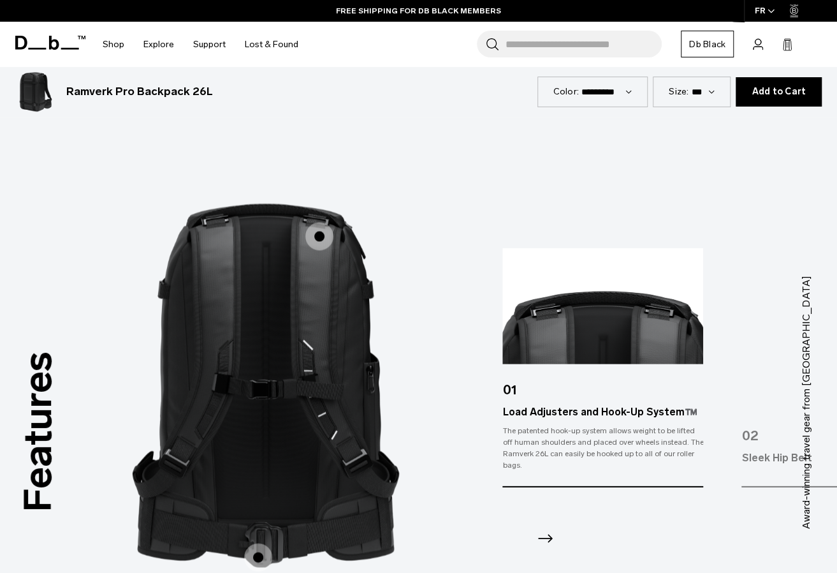
scroll to position [1020, 0]
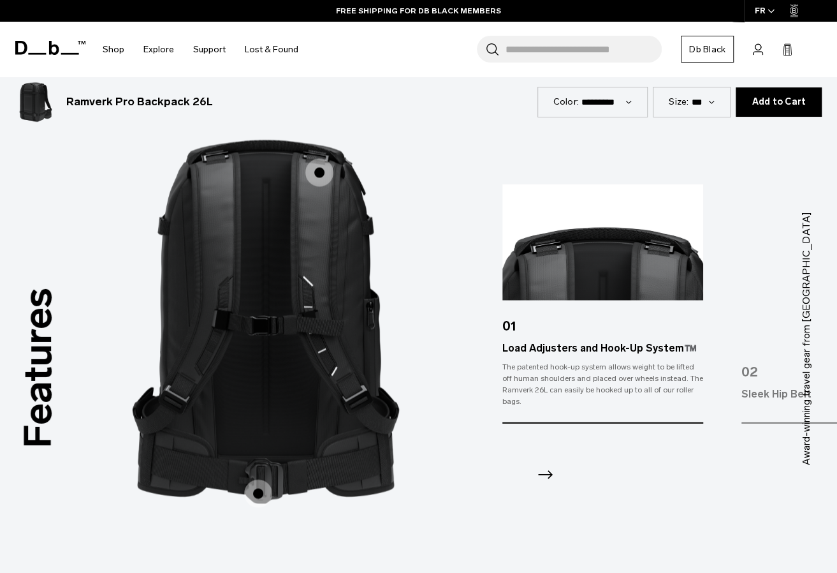
click at [261, 479] on span "2 / 3" at bounding box center [258, 493] width 28 height 28
click at [268, 479] on span "2 / 3" at bounding box center [258, 493] width 28 height 28
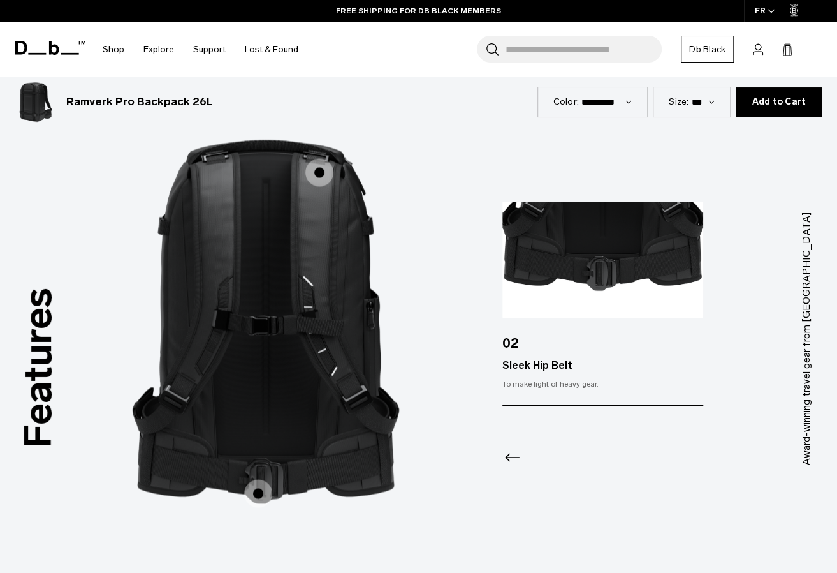
scroll to position [1084, 0]
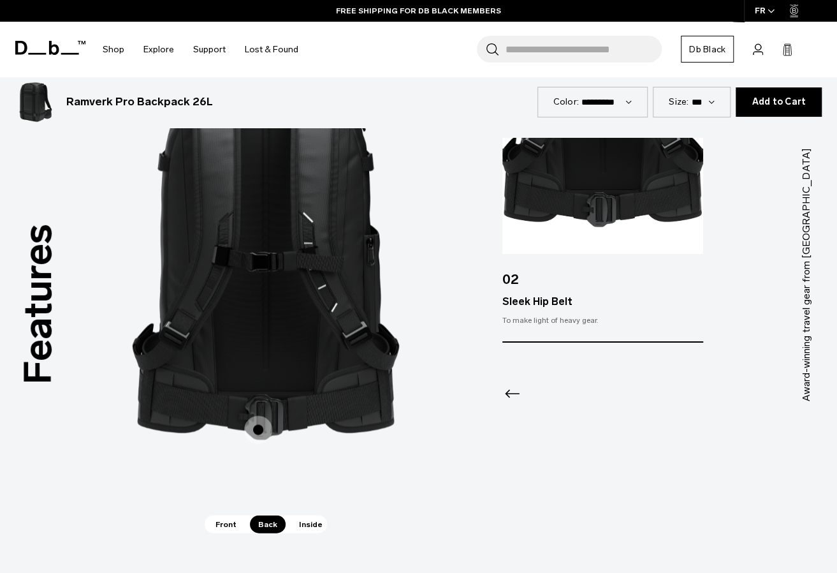
click at [295, 515] on span "Inside" at bounding box center [311, 524] width 40 height 18
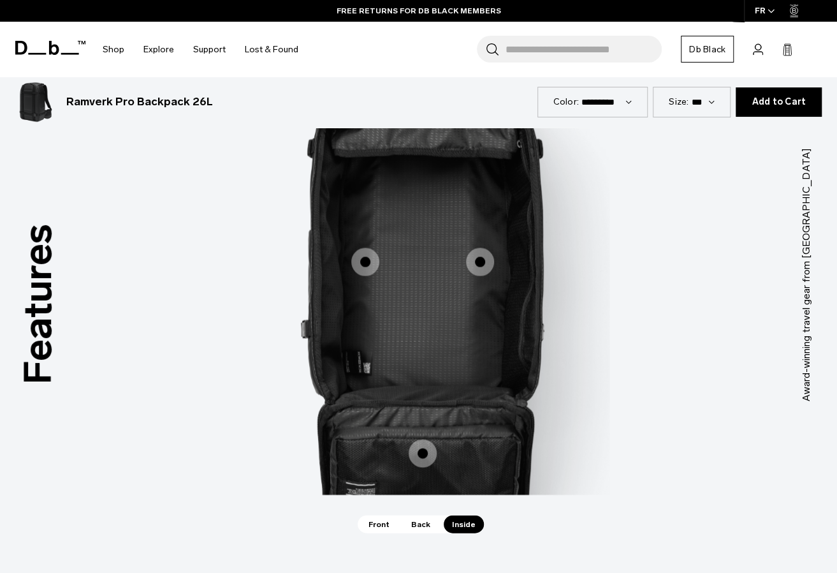
scroll to position [957, 0]
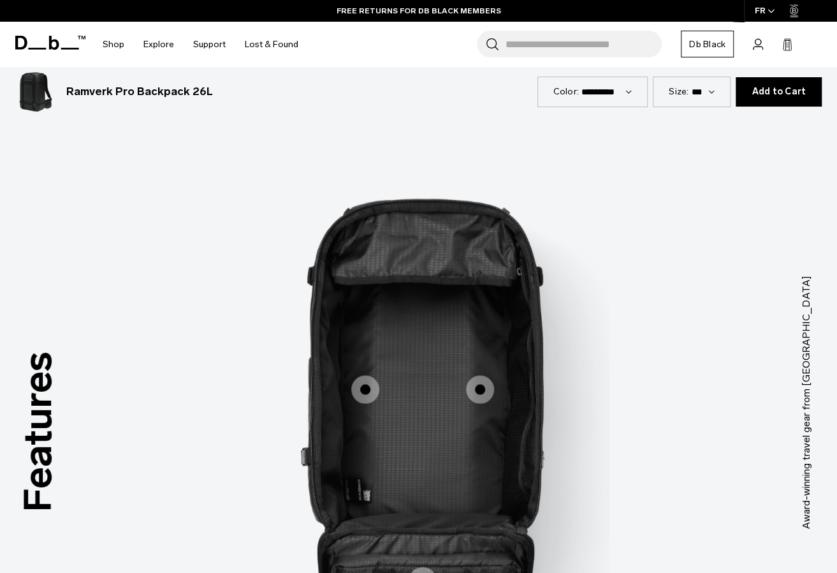
click at [358, 375] on span "3 / 3" at bounding box center [365, 389] width 28 height 28
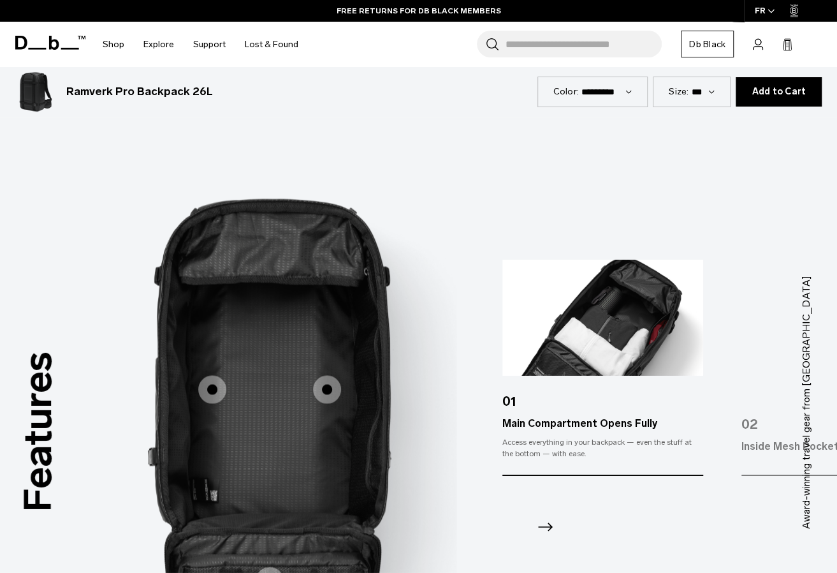
click at [336, 375] on span "3 / 3" at bounding box center [327, 389] width 28 height 28
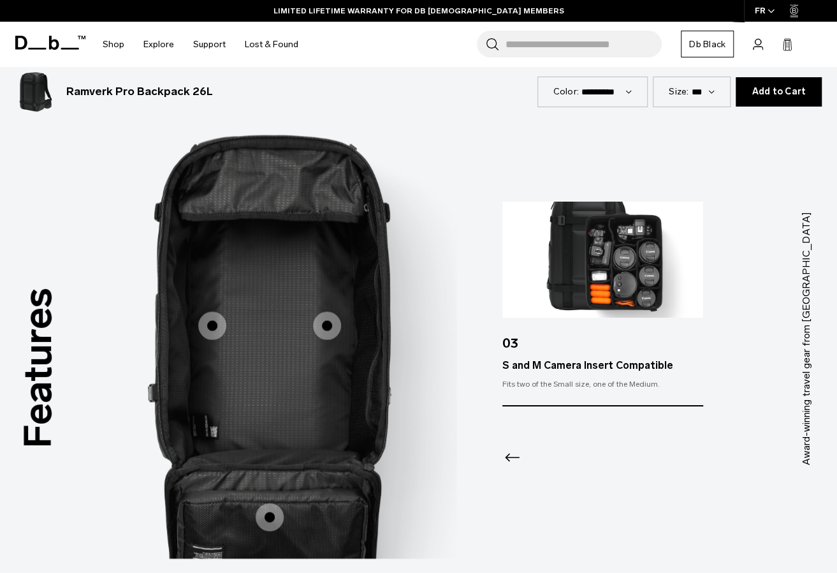
scroll to position [1084, 0]
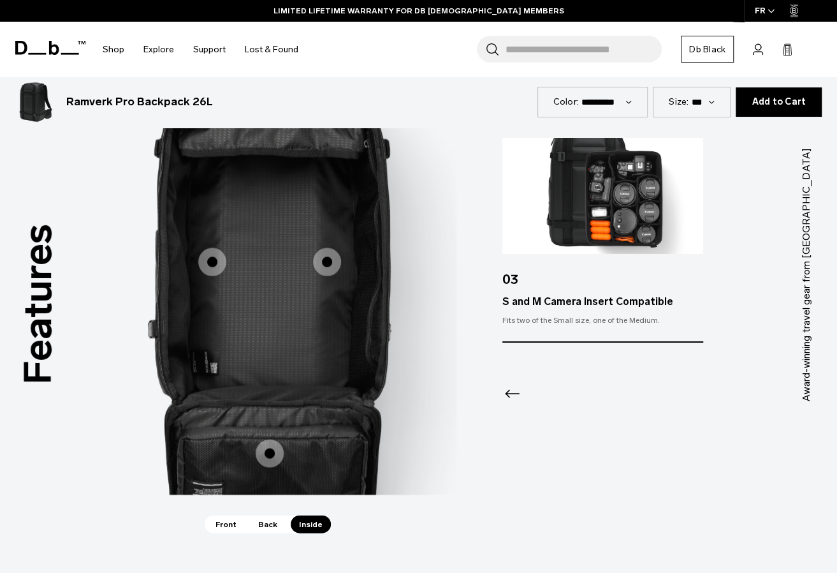
click at [270, 443] on span "3 / 3" at bounding box center [270, 453] width 28 height 28
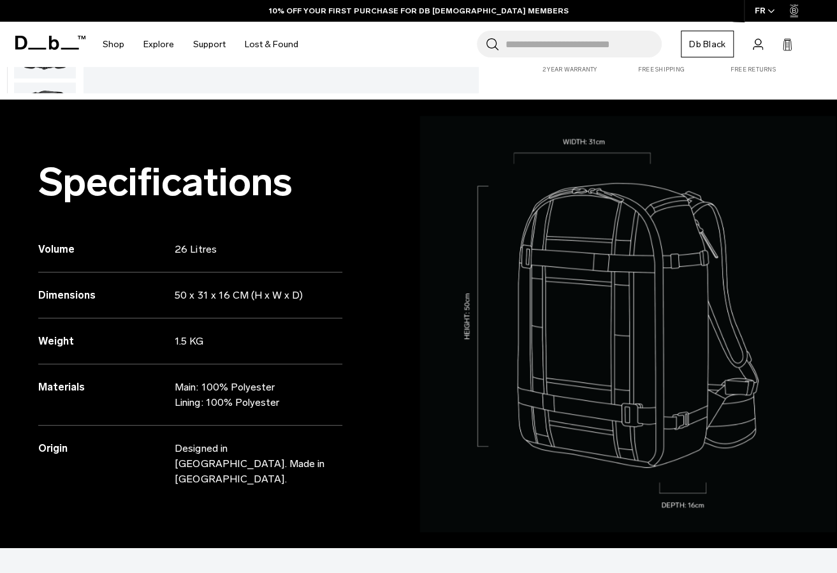
scroll to position [0, 0]
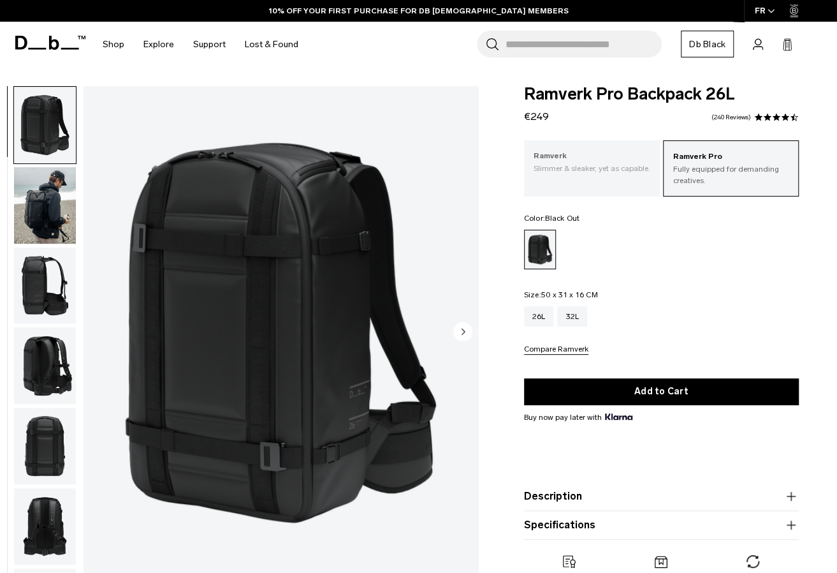
click at [573, 180] on div "Ramverk Slimmer & sleaker, yet as capable." at bounding box center [592, 161] width 136 height 43
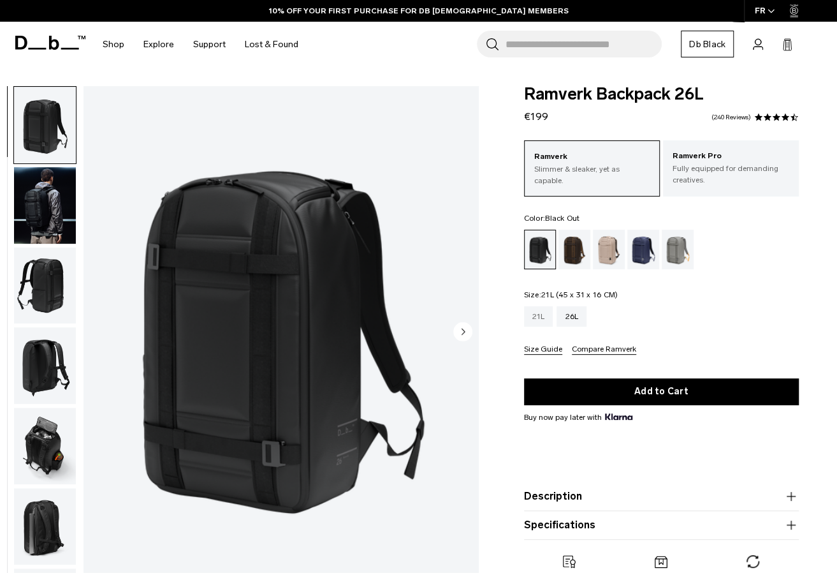
click at [548, 316] on div "21L" at bounding box center [538, 316] width 29 height 20
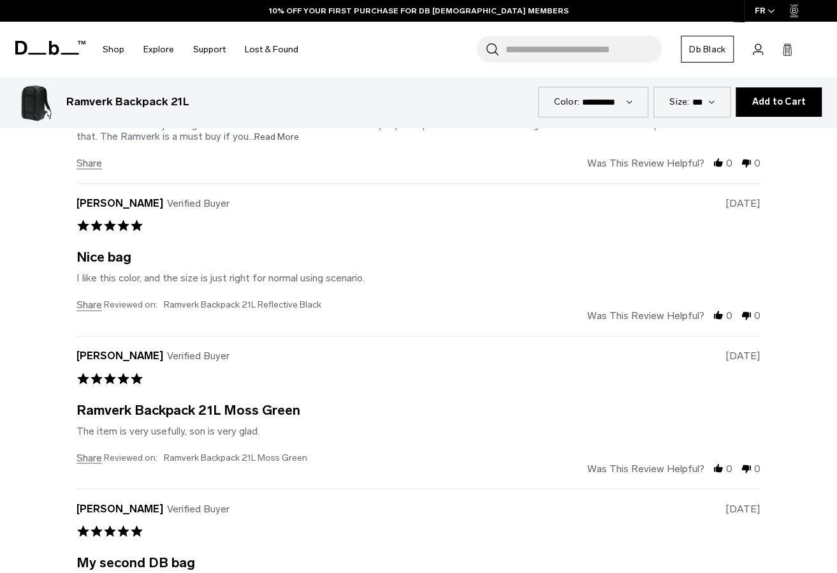
scroll to position [3047, 0]
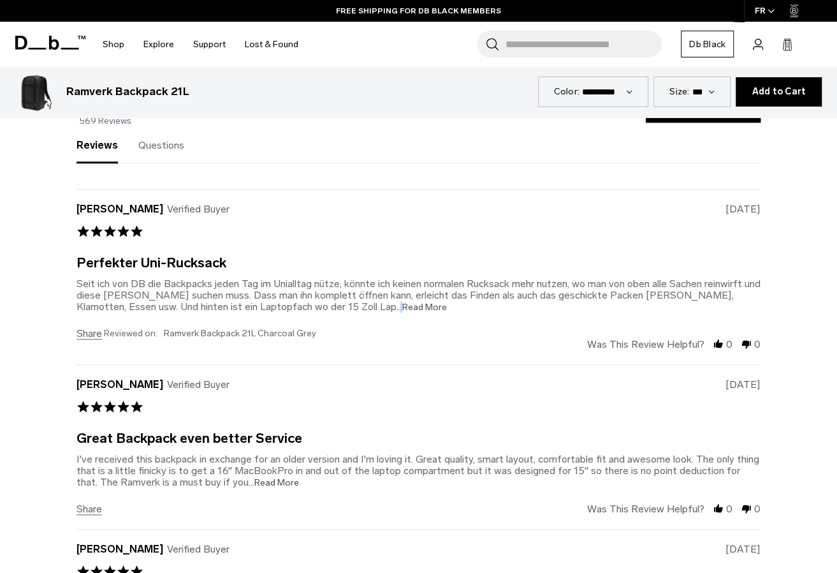
click at [397, 302] on span "...Read More" at bounding box center [422, 307] width 50 height 11
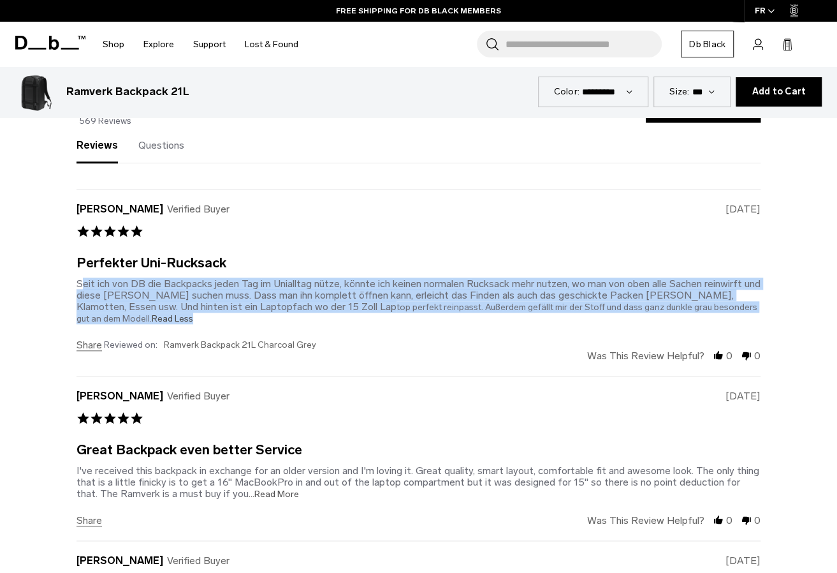
drag, startPoint x: 175, startPoint y: 303, endPoint x: 34, endPoint y: 265, distance: 145.4
click at [34, 265] on section "Why they love it Powered by ask a question write a review 4.7 star rating 4.7 5…" at bounding box center [418, 512] width 837 height 1055
drag, startPoint x: 34, startPoint y: 264, endPoint x: 376, endPoint y: 260, distance: 341.9
click at [376, 277] on div "Seit ich von DB die Backpacks jeden Tag im Unialltag nütze, könnte ich keinen n…" at bounding box center [419, 300] width 684 height 47
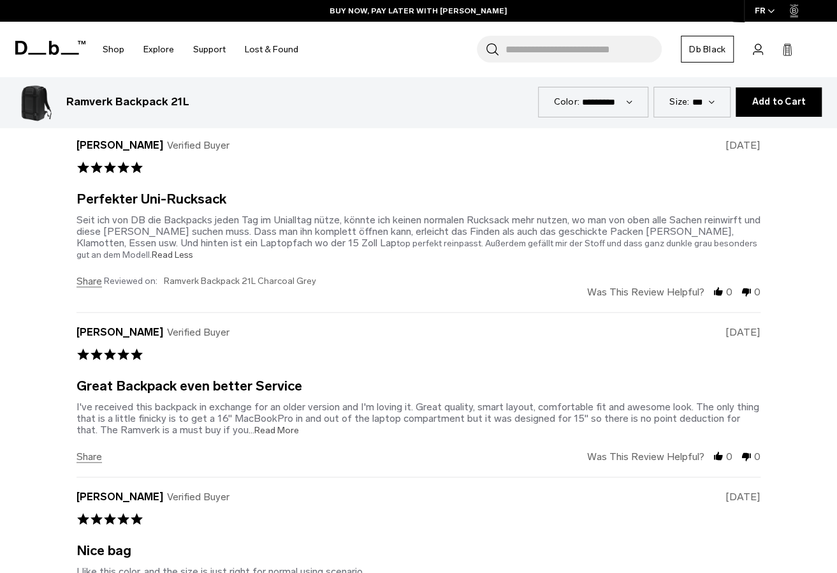
click at [269, 425] on span "...Read More" at bounding box center [274, 430] width 50 height 11
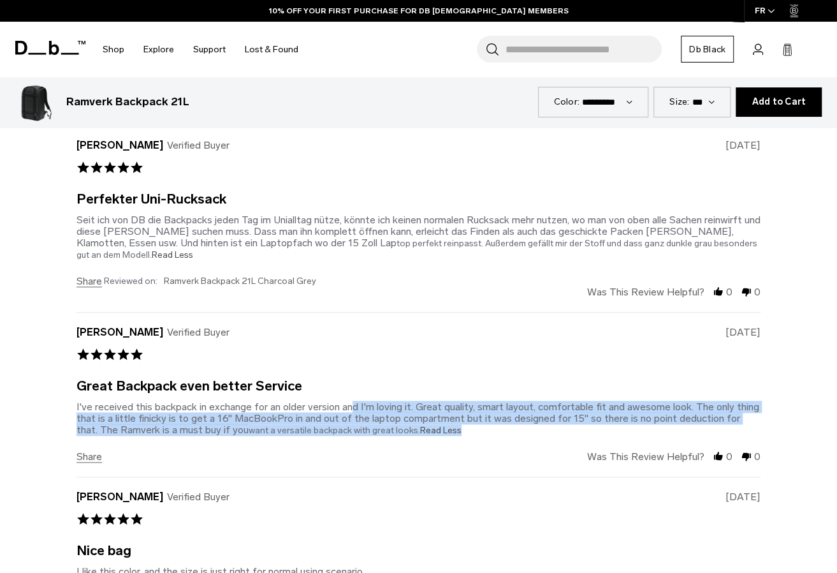
drag, startPoint x: 348, startPoint y: 371, endPoint x: 437, endPoint y: 409, distance: 96.3
click at [436, 409] on div "Great Backpack even better Service Review by Florian K. on 30 Aug 2025 review s…" at bounding box center [419, 407] width 684 height 55
click at [437, 409] on div "Review by Florian K. on 30 Aug 2025 review stating Great Backpack even better S…" at bounding box center [419, 418] width 684 height 34
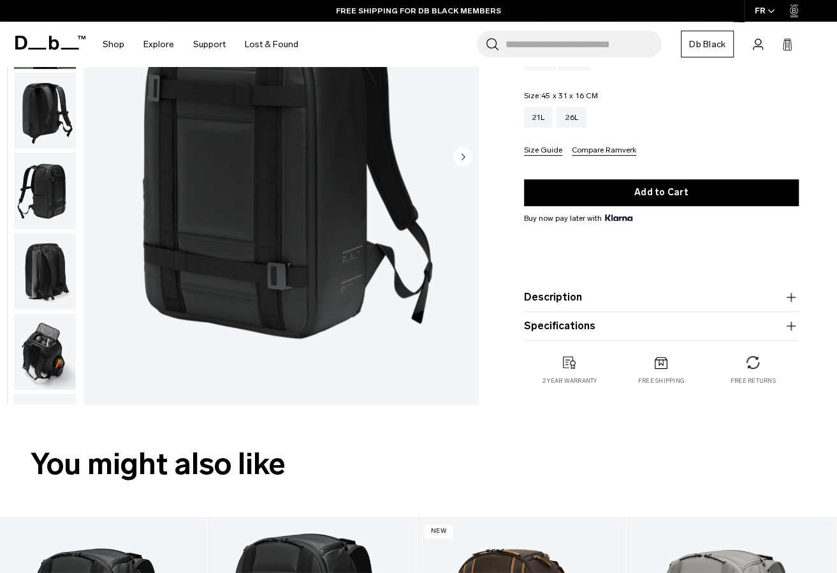
scroll to position [177, 0]
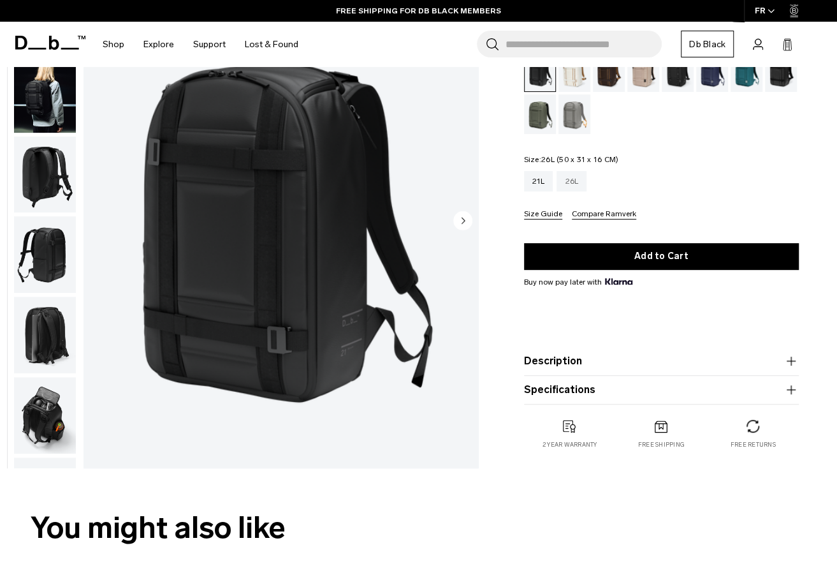
click at [581, 186] on div "26L" at bounding box center [572, 181] width 30 height 20
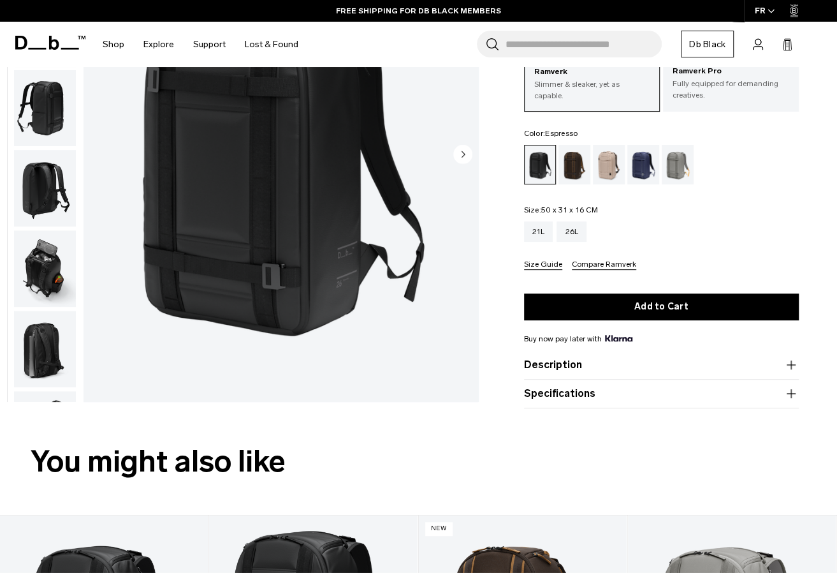
scroll to position [112, 0]
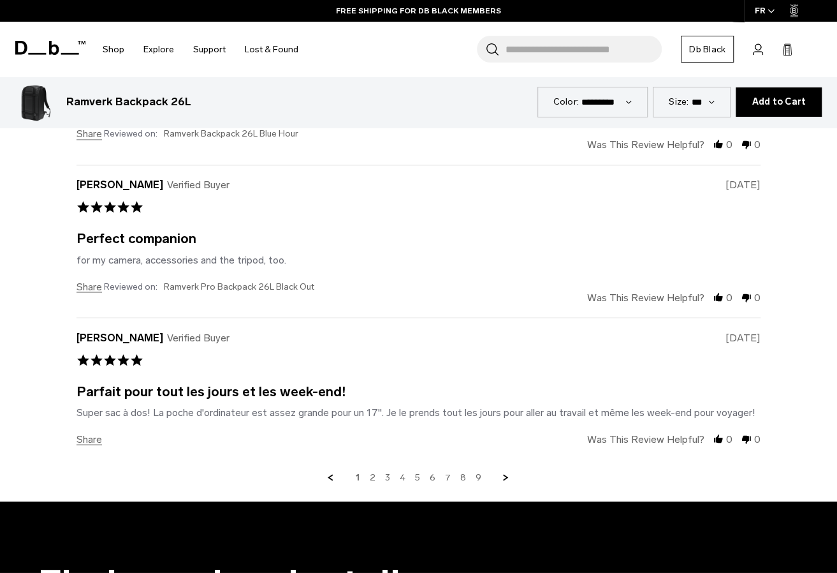
scroll to position [3572, 0]
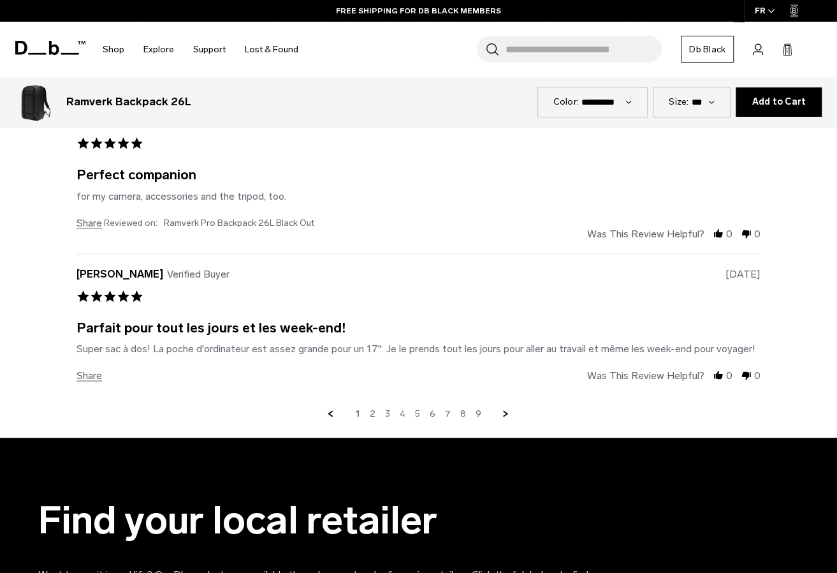
click at [374, 408] on link "2" at bounding box center [373, 413] width 6 height 11
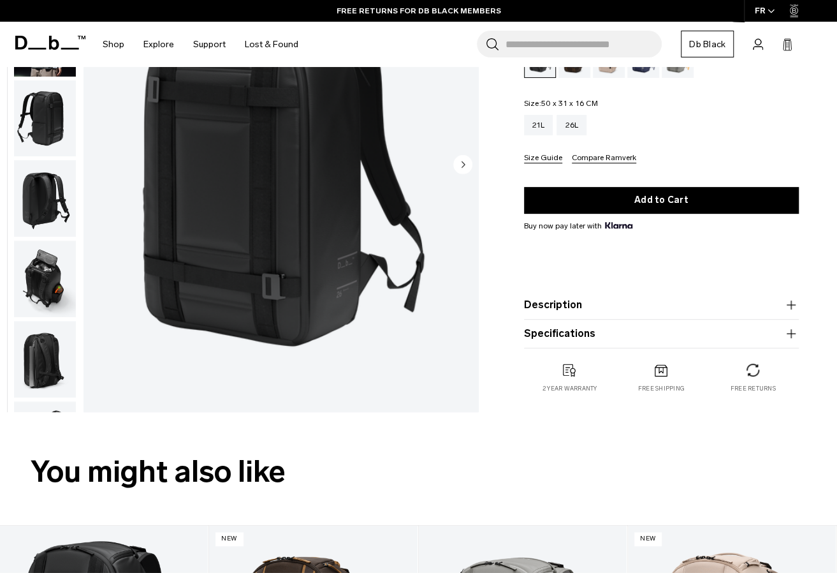
scroll to position [0, 0]
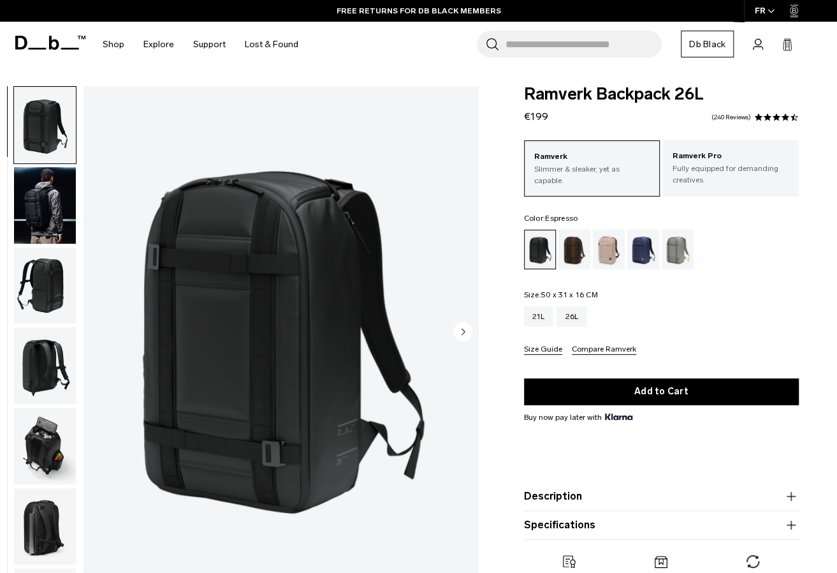
click at [565, 267] on div "Espresso" at bounding box center [575, 250] width 33 height 40
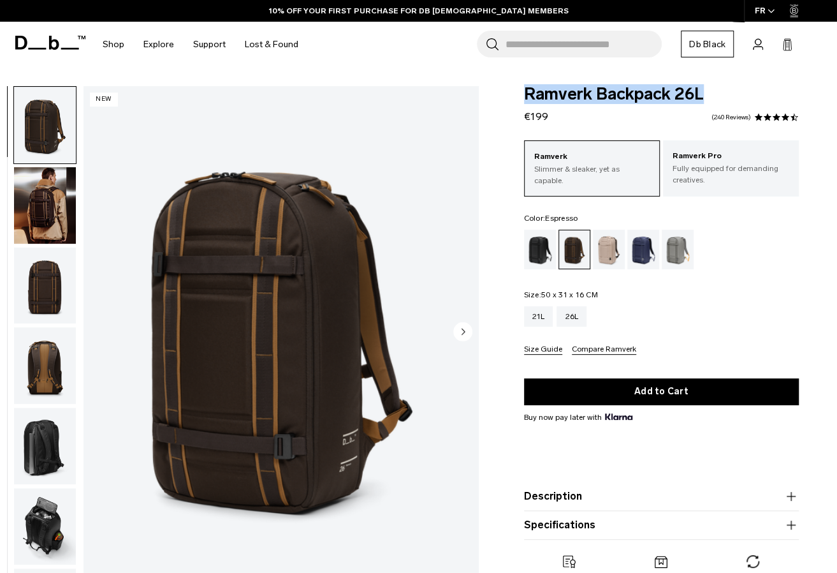
drag, startPoint x: 515, startPoint y: 87, endPoint x: 749, endPoint y: 85, distance: 233.4
click at [749, 85] on body "Skip to content BUY NOW, PAY LATER WITH KLARNA 10% OFF YOUR FIRST PURCHASE FOR …" at bounding box center [418, 286] width 837 height 573
copy span "Ramverk Backpack 26L"
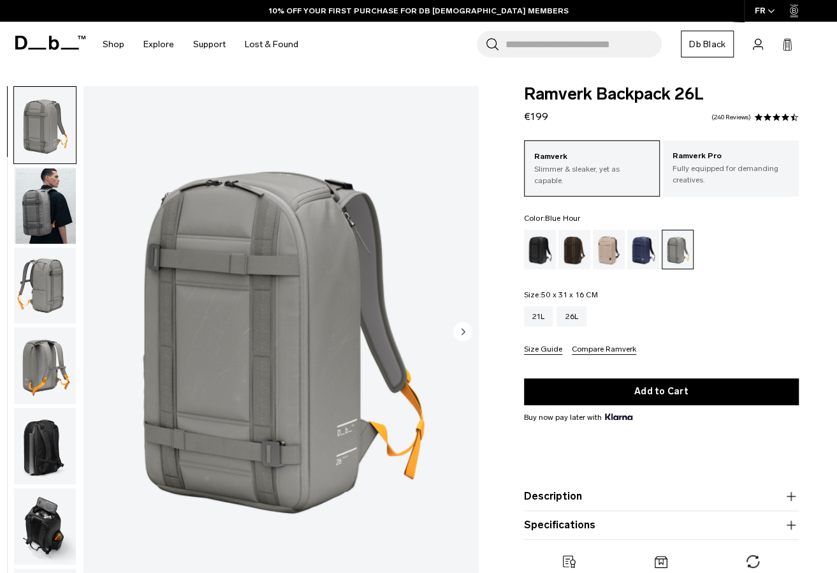
click at [634, 253] on div "Blue Hour" at bounding box center [644, 250] width 33 height 40
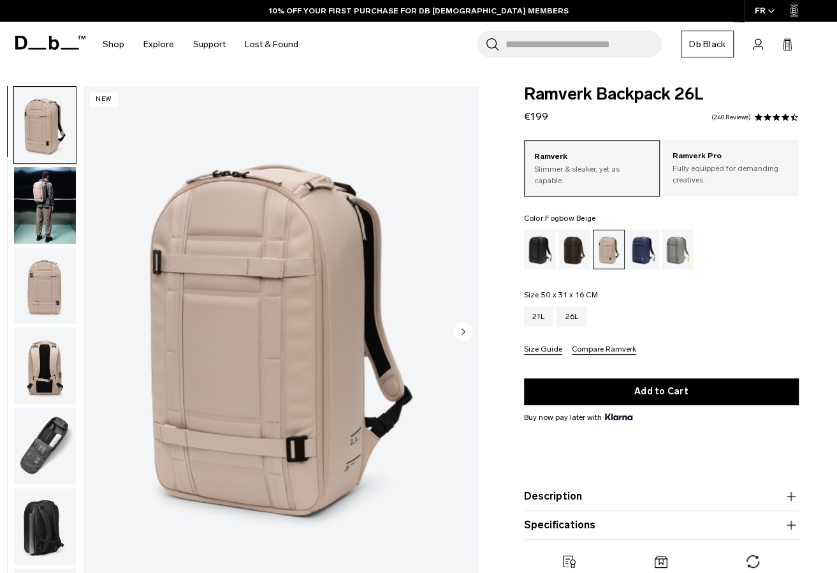
click at [571, 251] on div "Espresso" at bounding box center [575, 250] width 33 height 40
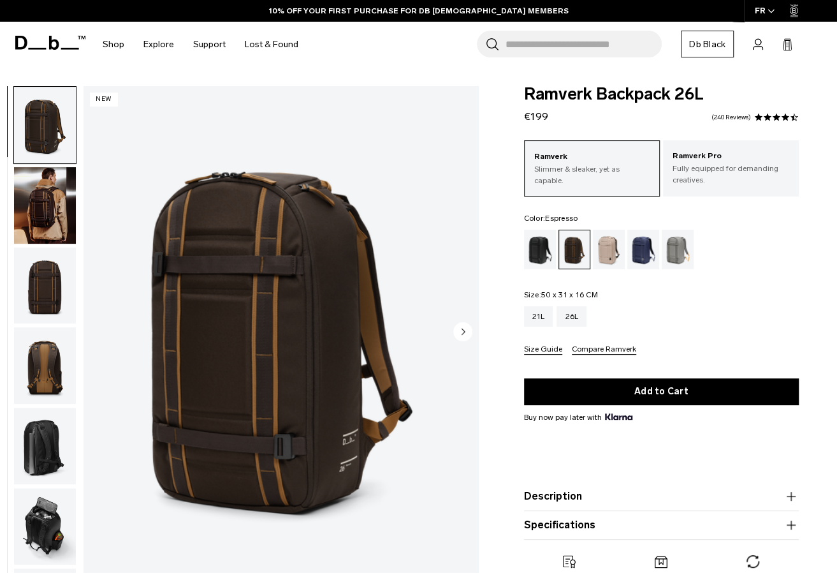
click at [467, 331] on circle "Next slide" at bounding box center [462, 330] width 19 height 19
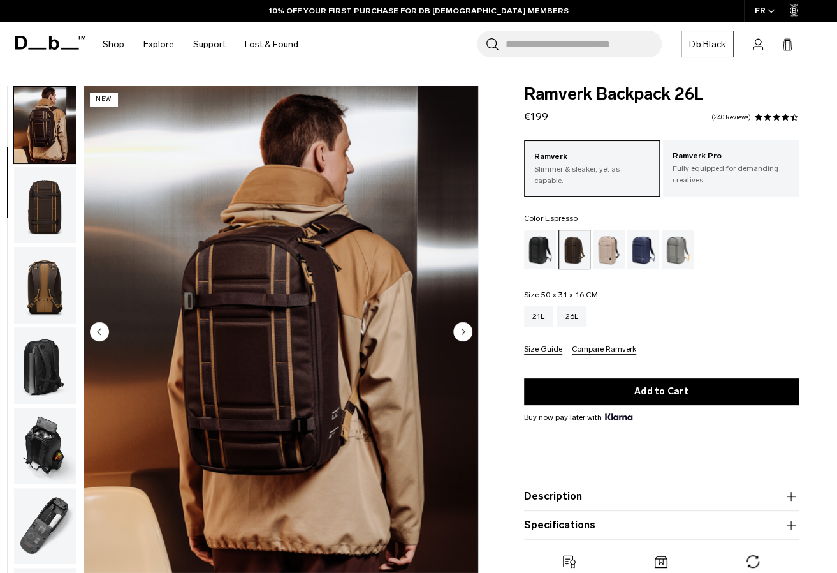
click at [467, 331] on circle "Next slide" at bounding box center [462, 330] width 19 height 19
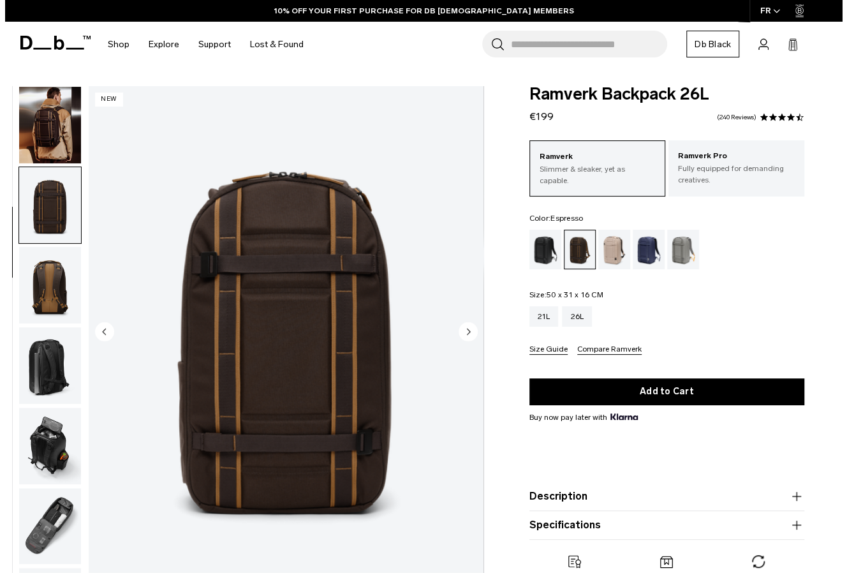
scroll to position [147, 0]
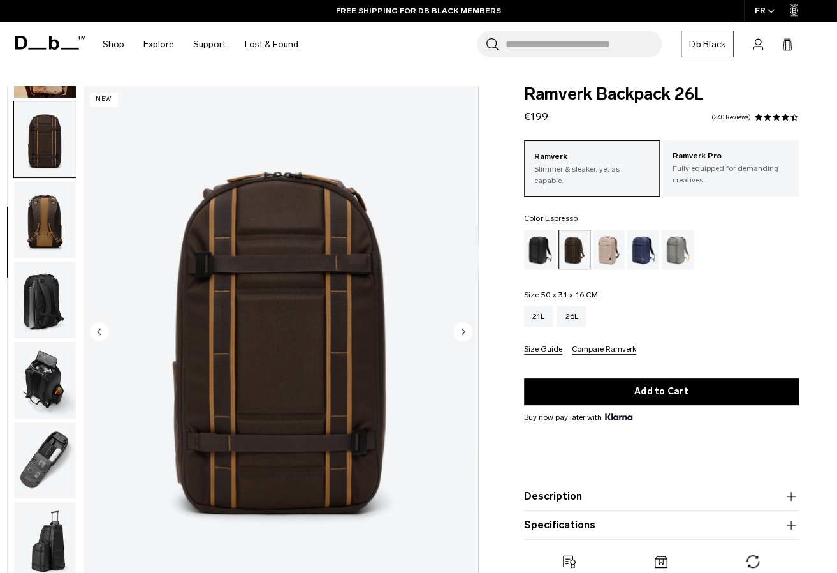
click at [464, 337] on circle "Next slide" at bounding box center [462, 330] width 19 height 19
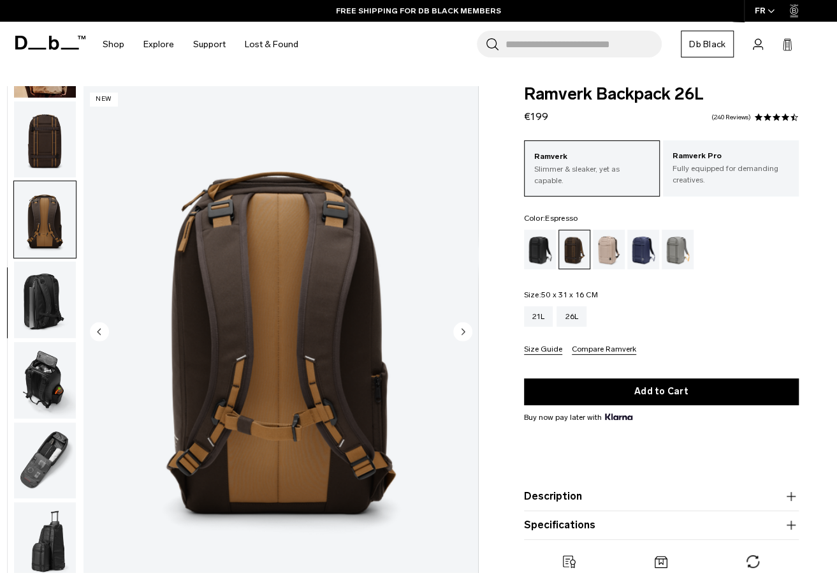
click at [110, 330] on img "4 / 8" at bounding box center [281, 332] width 395 height 493
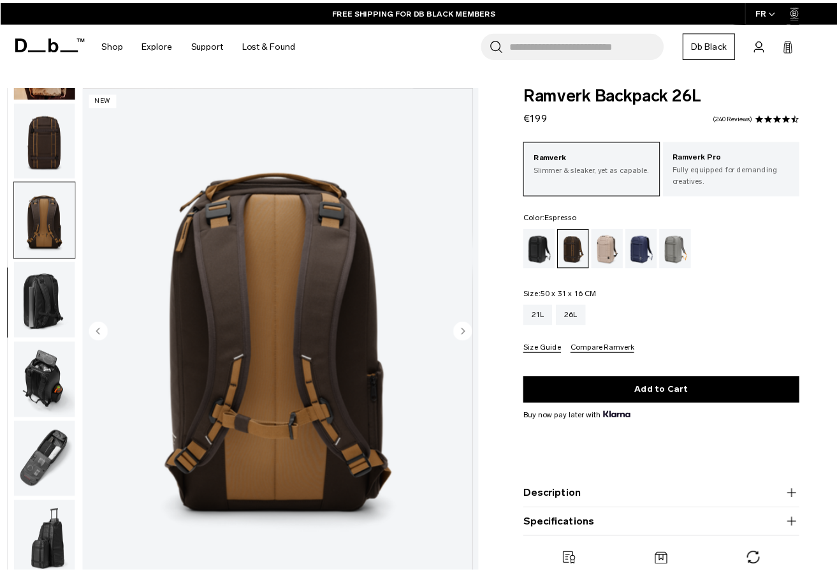
scroll to position [140, 0]
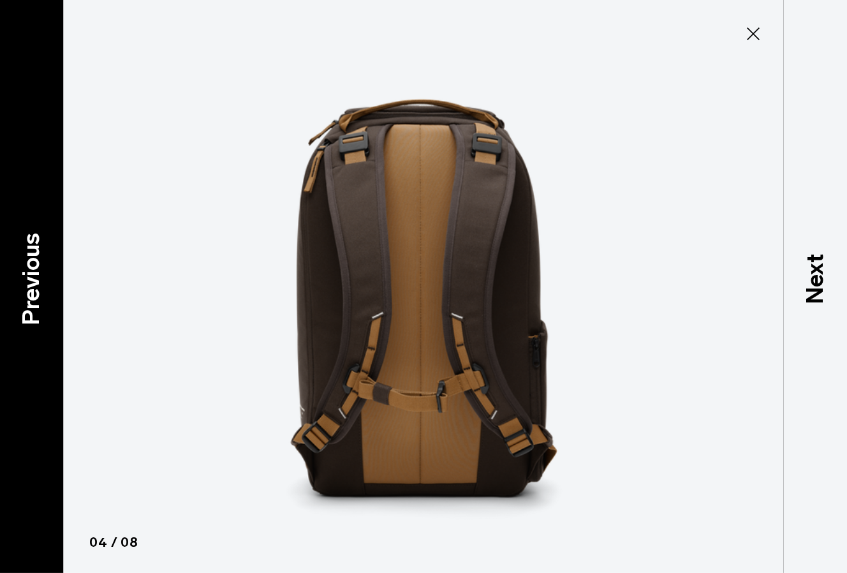
click at [45, 276] on p "Previous" at bounding box center [31, 278] width 34 height 92
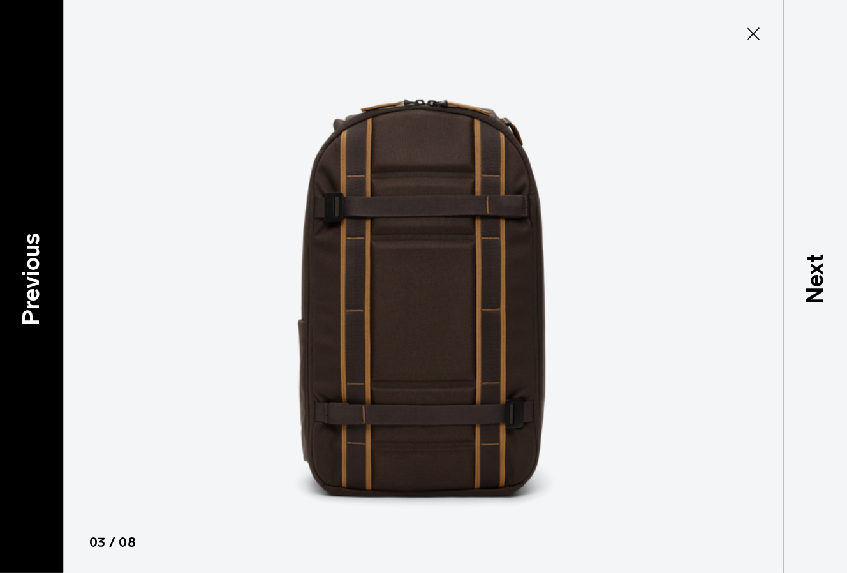
click at [44, 276] on p "Previous" at bounding box center [31, 278] width 34 height 92
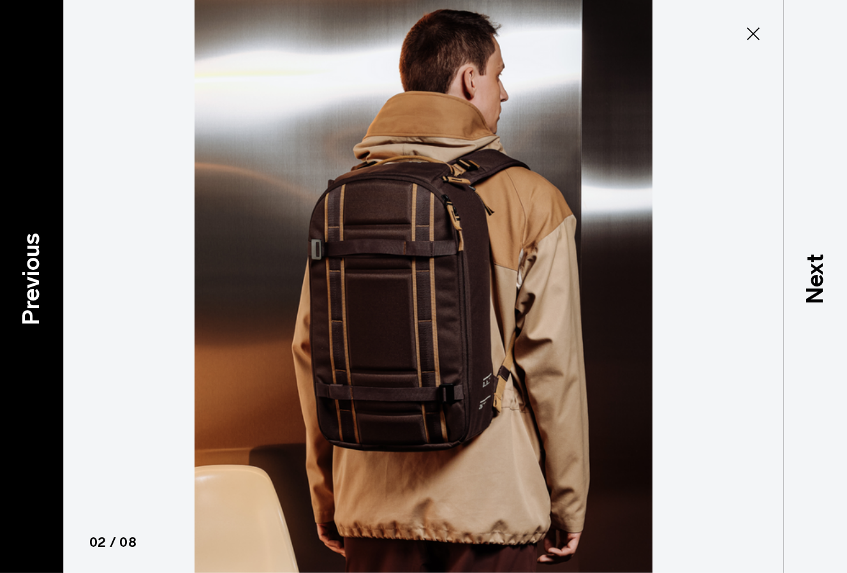
click at [44, 276] on p "Previous" at bounding box center [31, 278] width 34 height 92
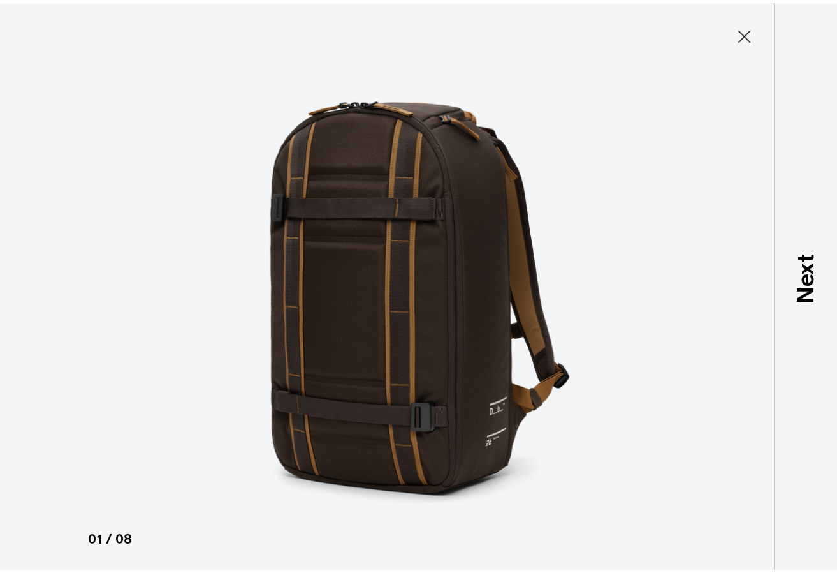
scroll to position [147, 0]
